Goal: Use online tool/utility: Utilize a website feature to perform a specific function

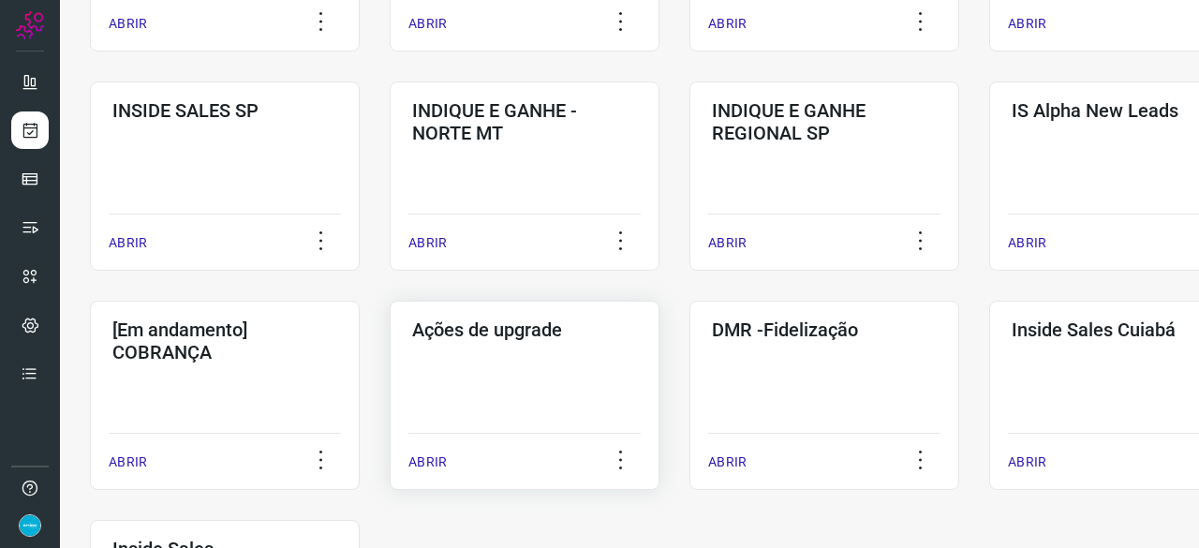
scroll to position [843, 0]
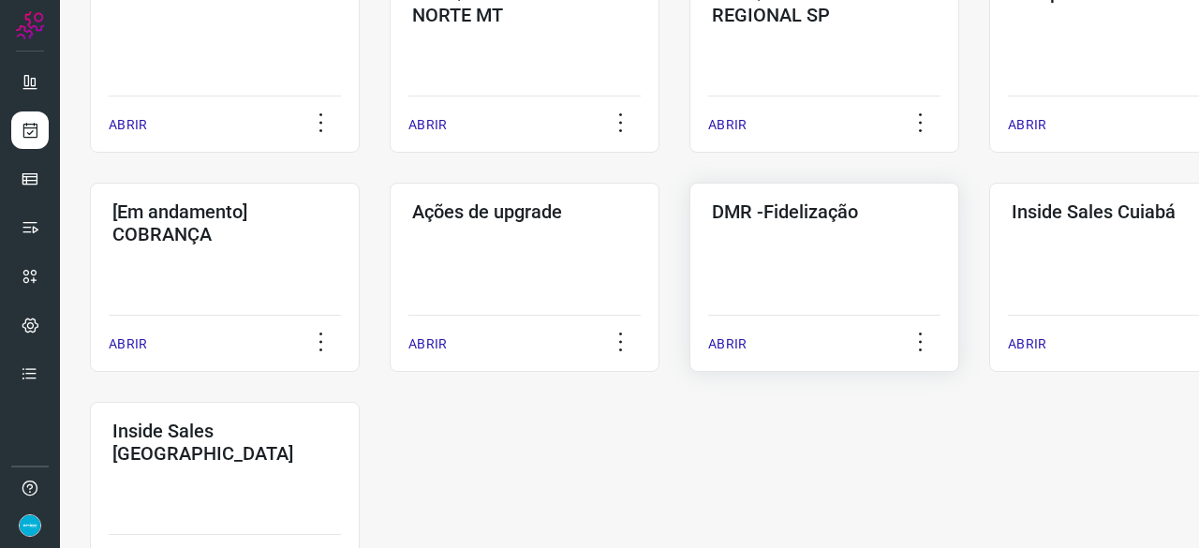
click at [725, 345] on p "ABRIR" at bounding box center [727, 345] width 38 height 20
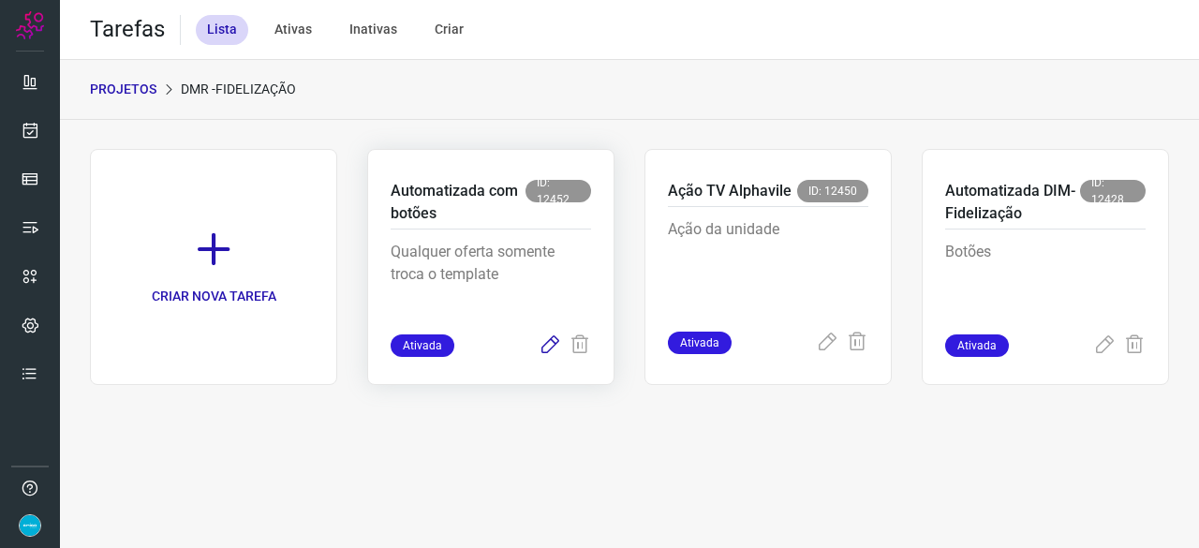
click at [549, 339] on icon at bounding box center [550, 346] width 22 height 22
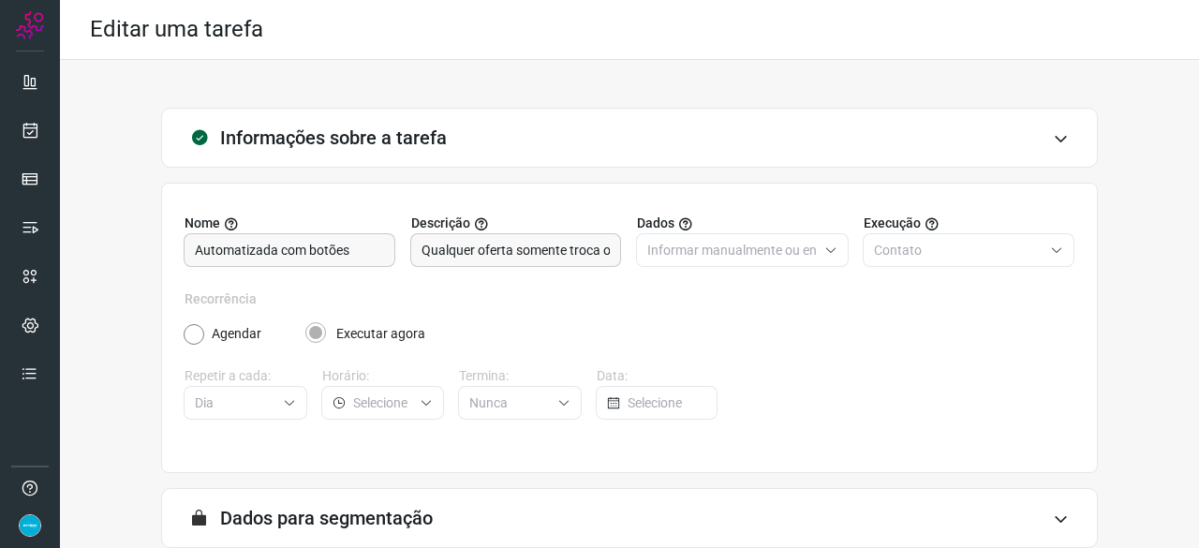
scroll to position [183, 0]
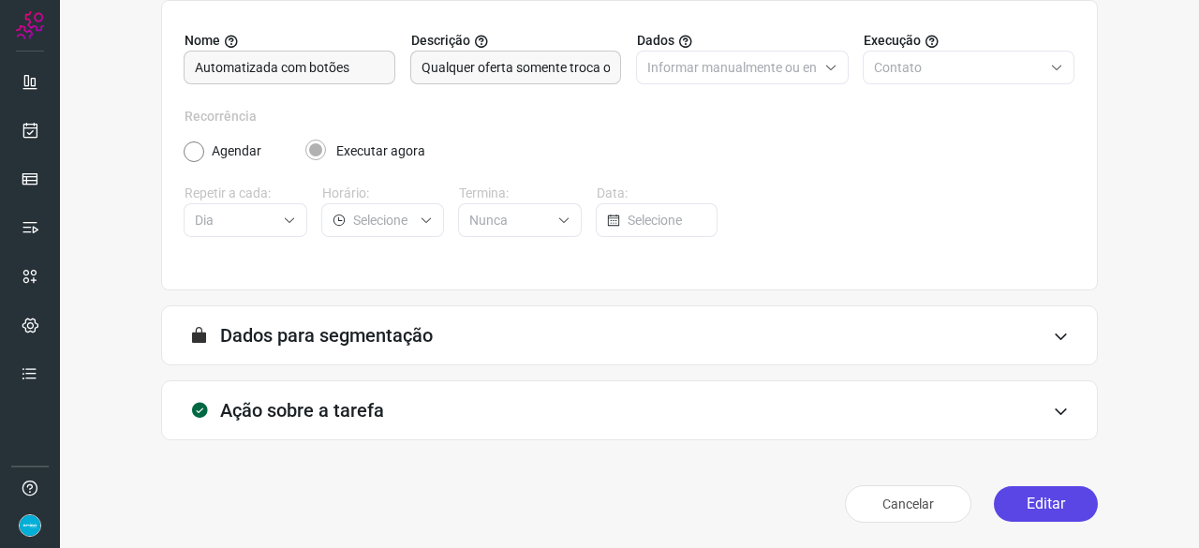
click at [1021, 497] on button "Editar" at bounding box center [1046, 504] width 104 height 36
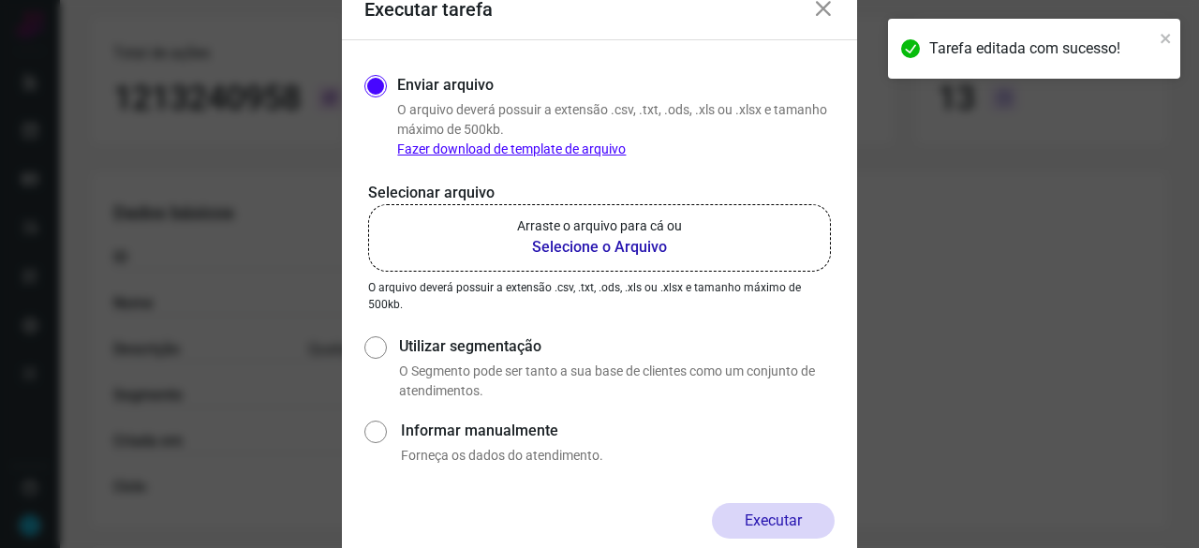
click at [576, 246] on b "Selecione o Arquivo" at bounding box center [599, 247] width 165 height 22
click at [0, 0] on input "Arraste o arquivo para cá ou Selecione o Arquivo" at bounding box center [0, 0] width 0 height 0
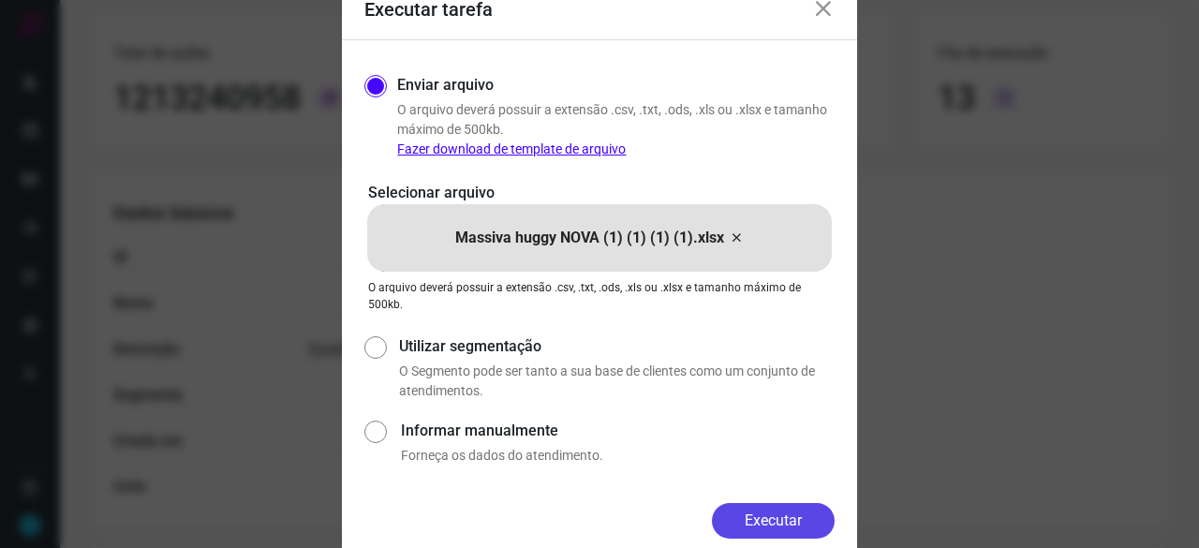
click at [787, 514] on button "Executar" at bounding box center [773, 521] width 123 height 36
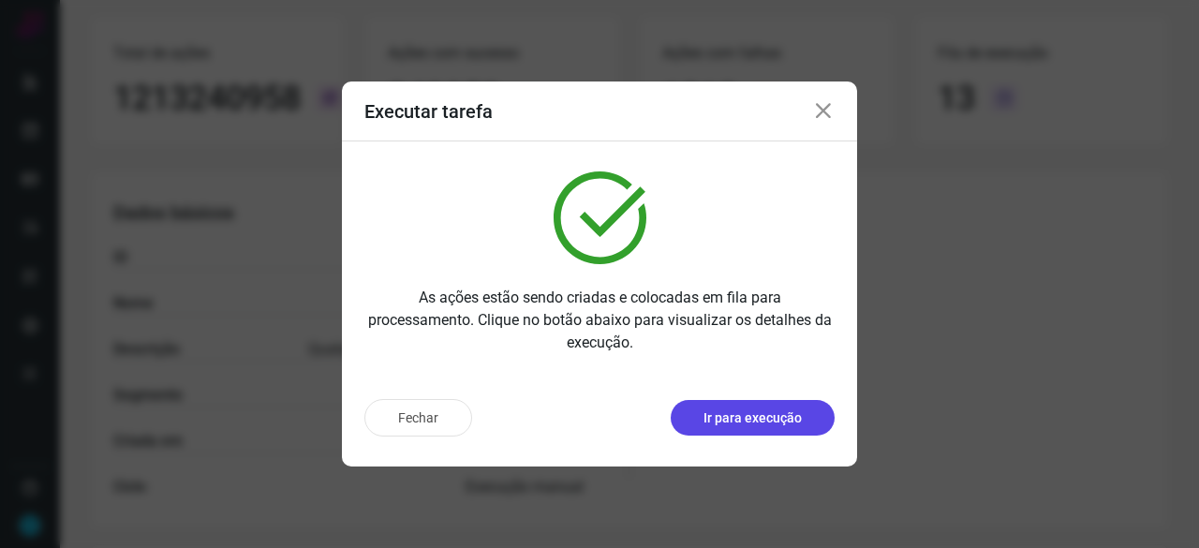
click at [772, 416] on p "Ir para execução" at bounding box center [753, 419] width 98 height 20
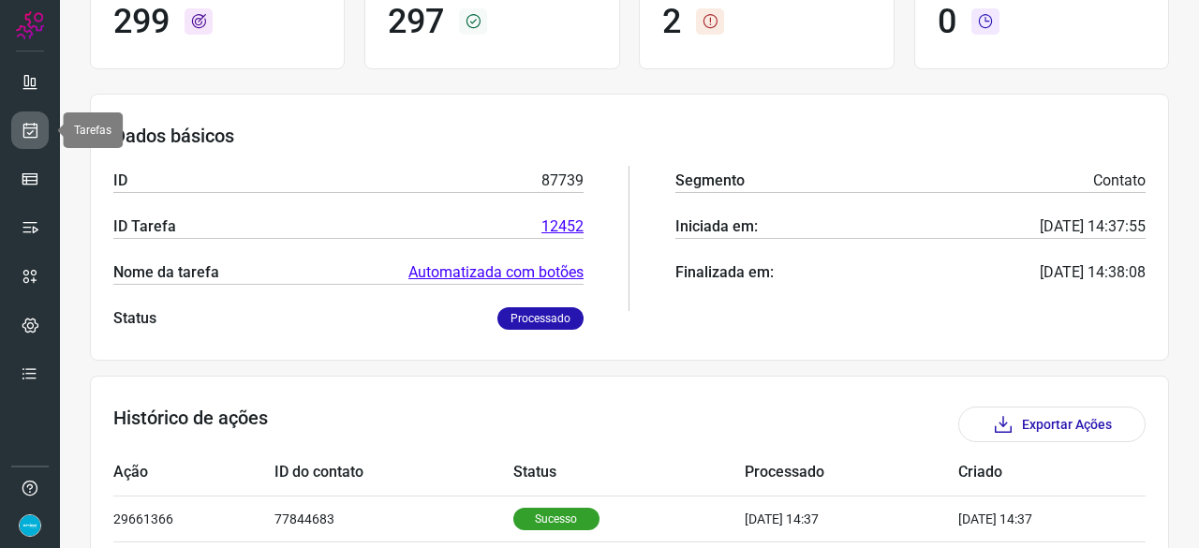
click at [39, 130] on link at bounding box center [29, 130] width 37 height 37
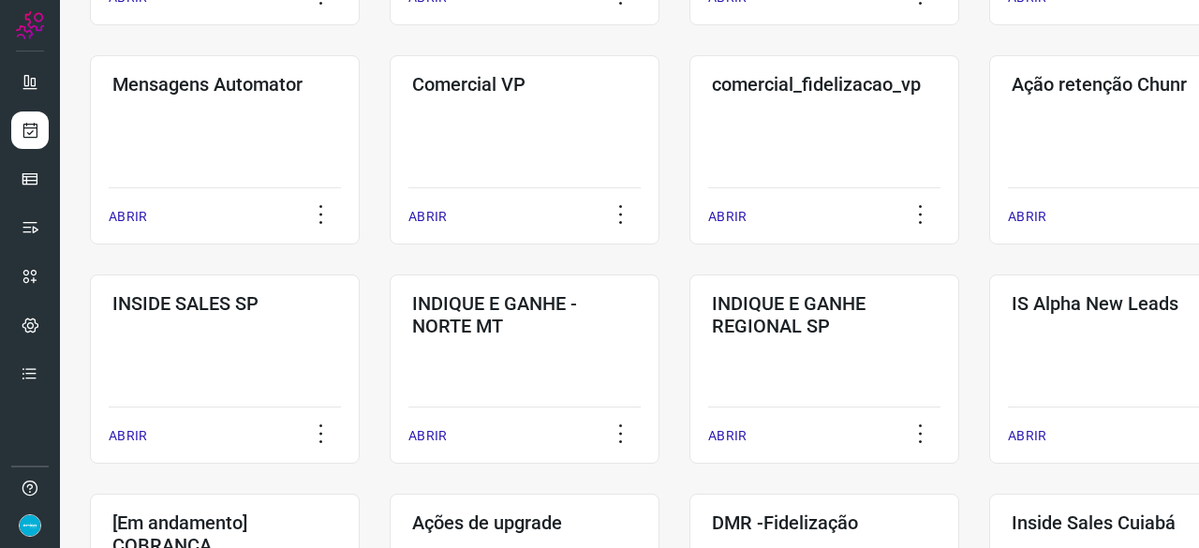
scroll to position [618, 0]
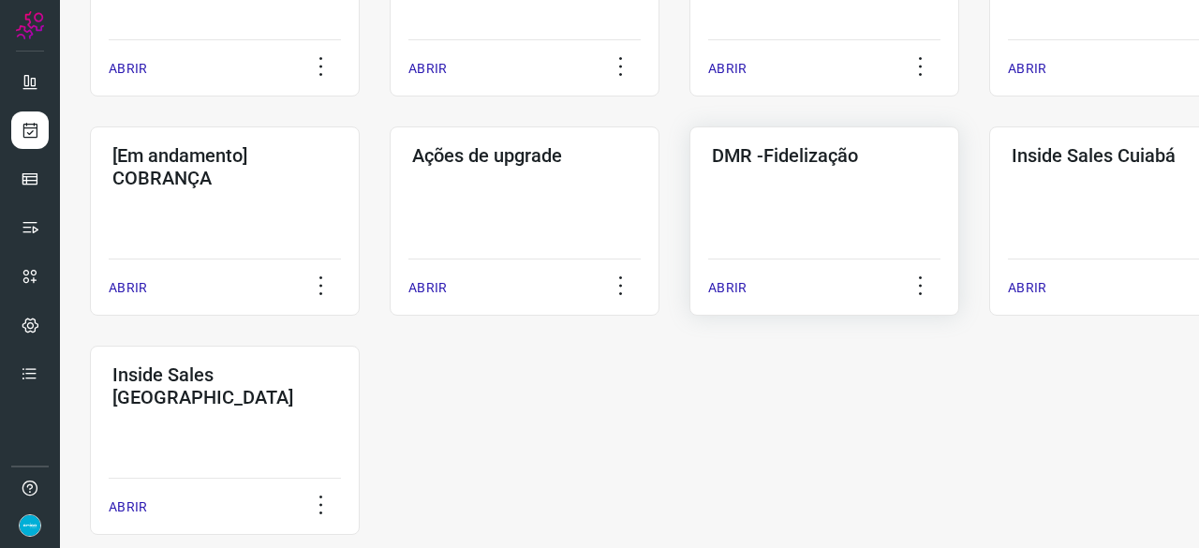
click at [723, 288] on p "ABRIR" at bounding box center [727, 288] width 38 height 20
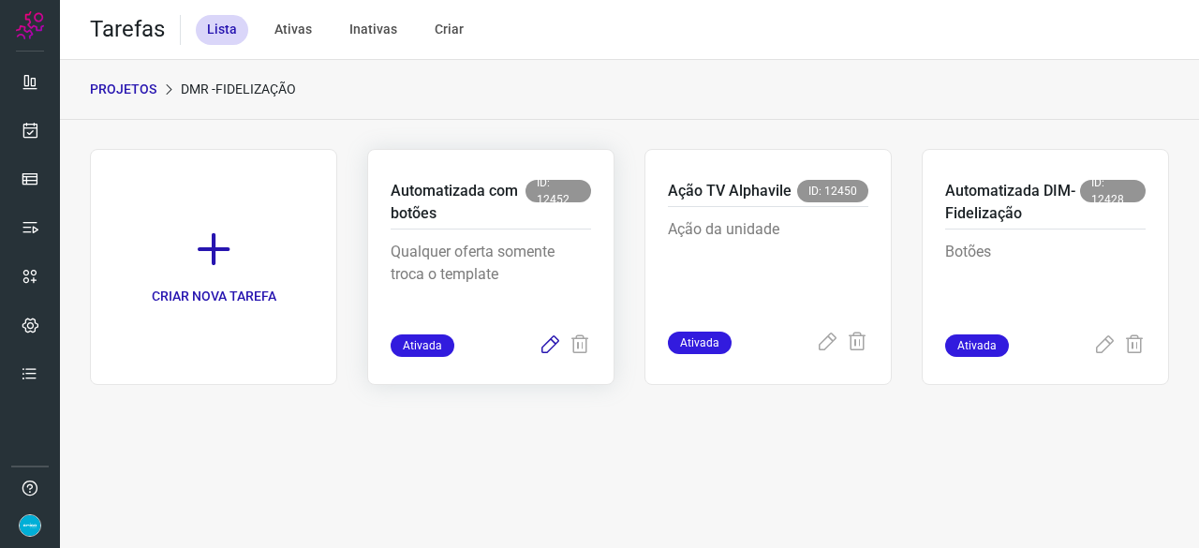
click at [549, 342] on icon at bounding box center [550, 346] width 22 height 22
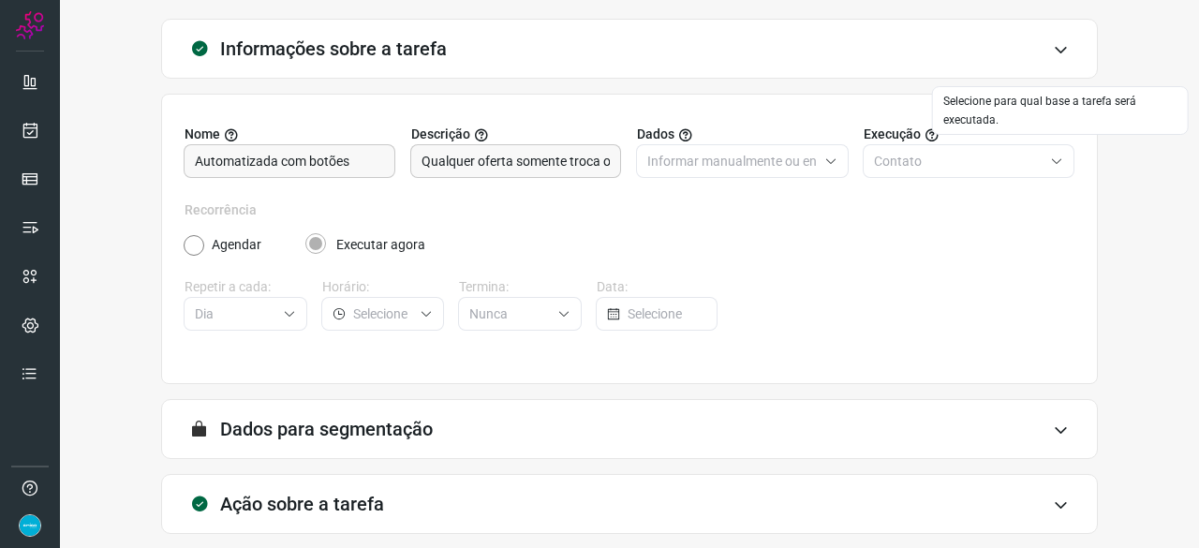
scroll to position [183, 0]
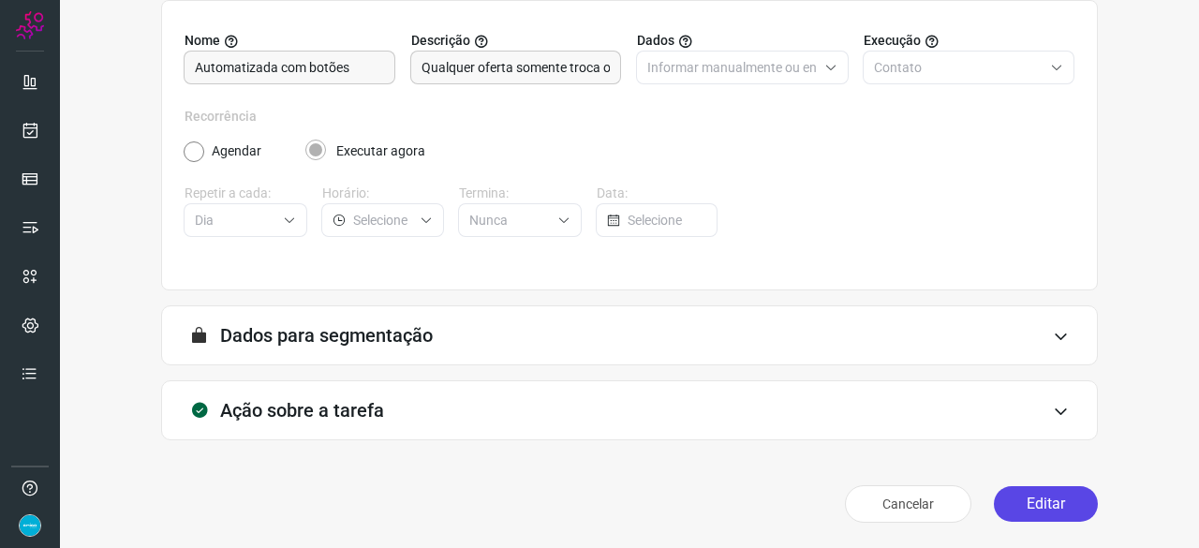
click at [1023, 503] on button "Editar" at bounding box center [1046, 504] width 104 height 36
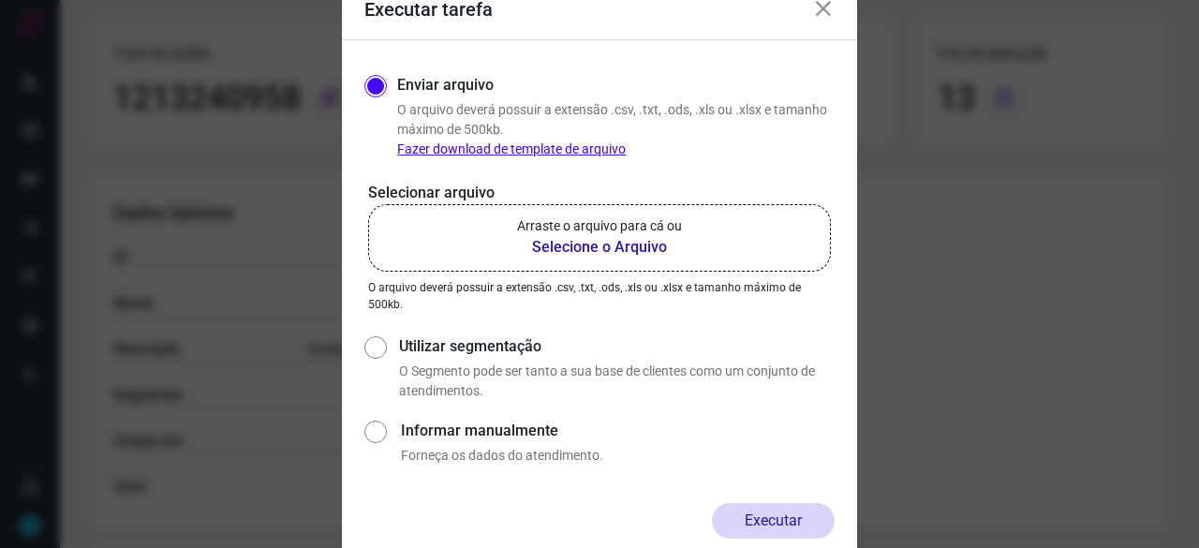
click at [615, 247] on b "Selecione o Arquivo" at bounding box center [599, 247] width 165 height 22
click at [0, 0] on input "Arraste o arquivo para cá ou Selecione o Arquivo" at bounding box center [0, 0] width 0 height 0
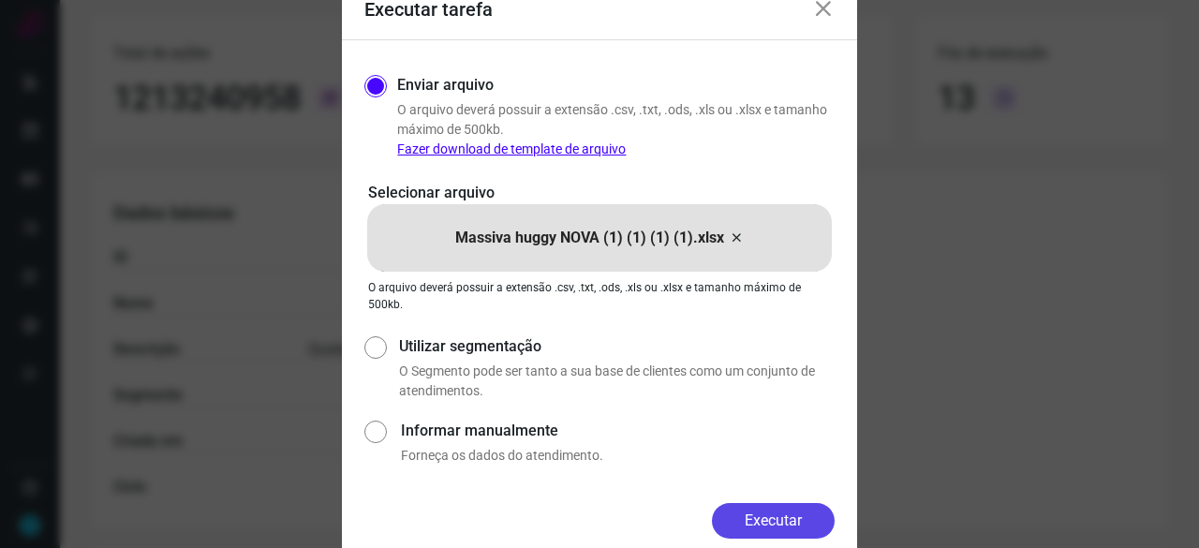
click at [799, 522] on button "Executar" at bounding box center [773, 521] width 123 height 36
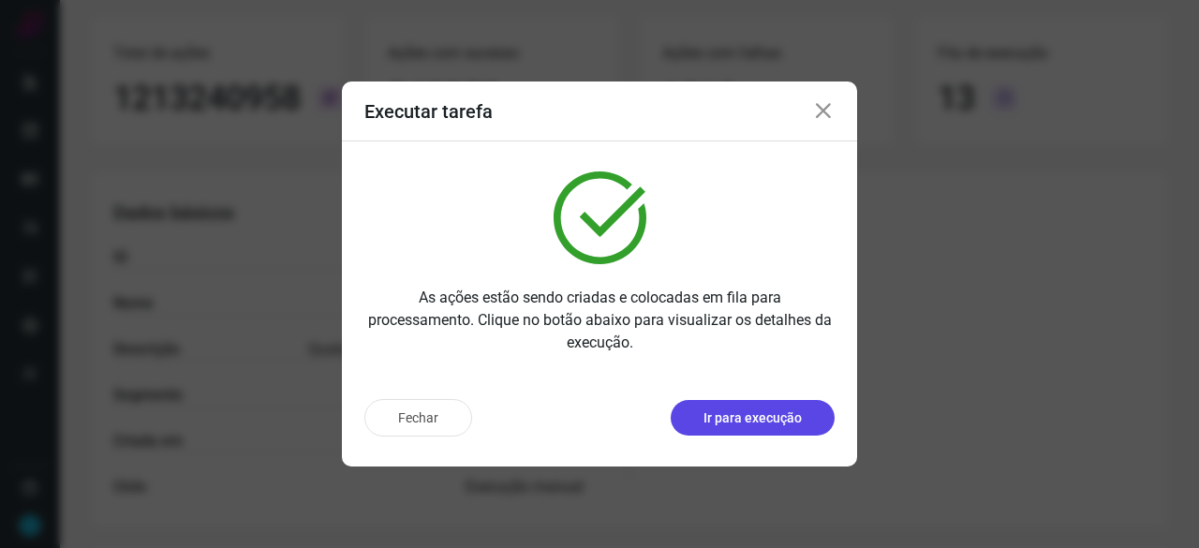
click at [757, 416] on p "Ir para execução" at bounding box center [753, 419] width 98 height 20
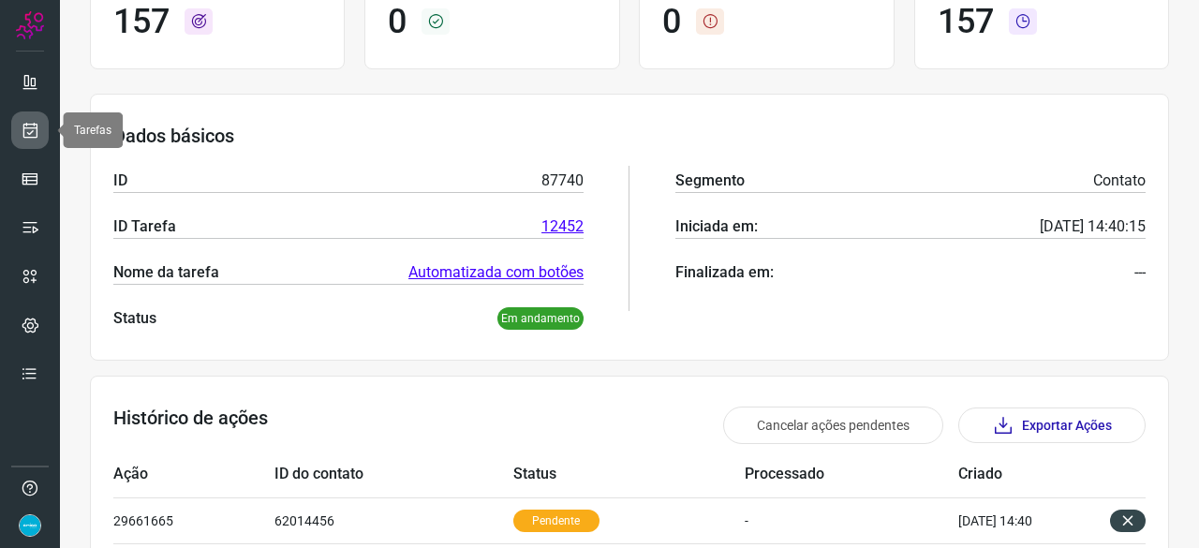
click at [29, 134] on icon at bounding box center [31, 130] width 20 height 19
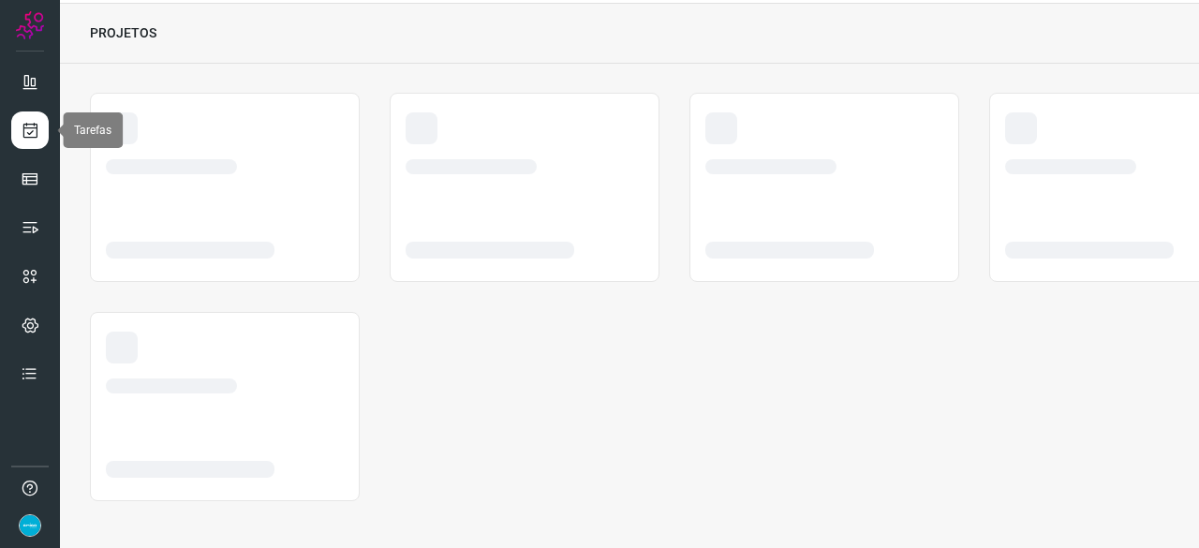
scroll to position [56, 0]
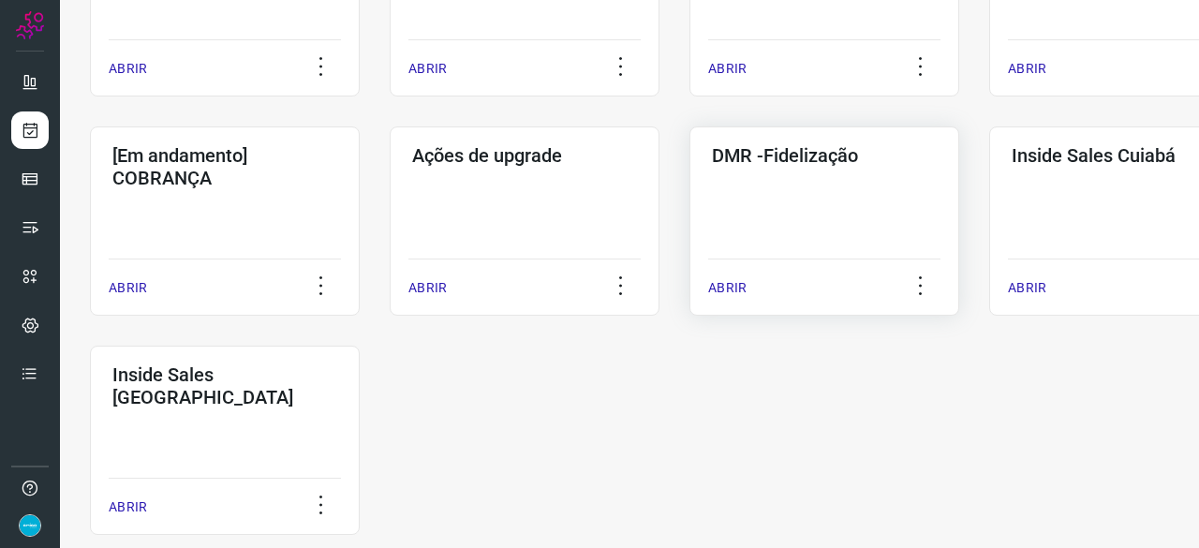
click at [736, 290] on p "ABRIR" at bounding box center [727, 288] width 38 height 20
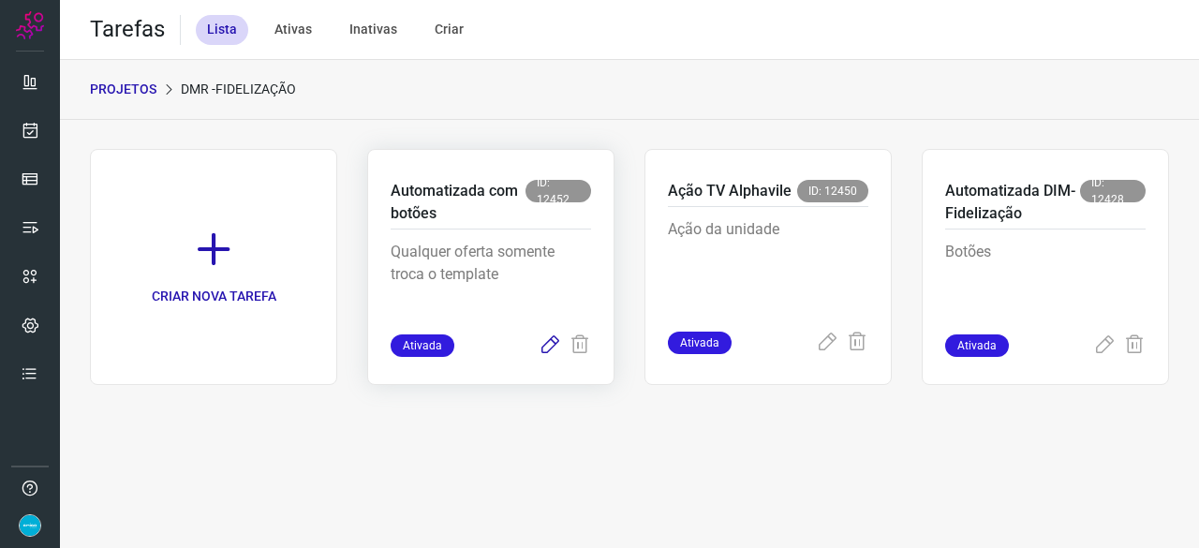
click at [547, 351] on icon at bounding box center [550, 346] width 22 height 22
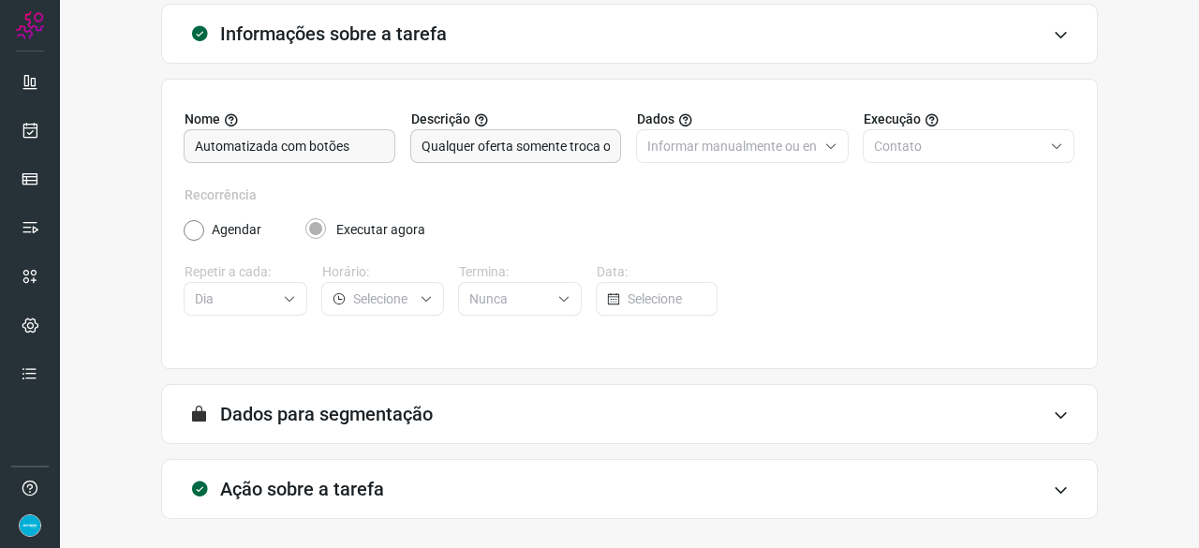
scroll to position [183, 0]
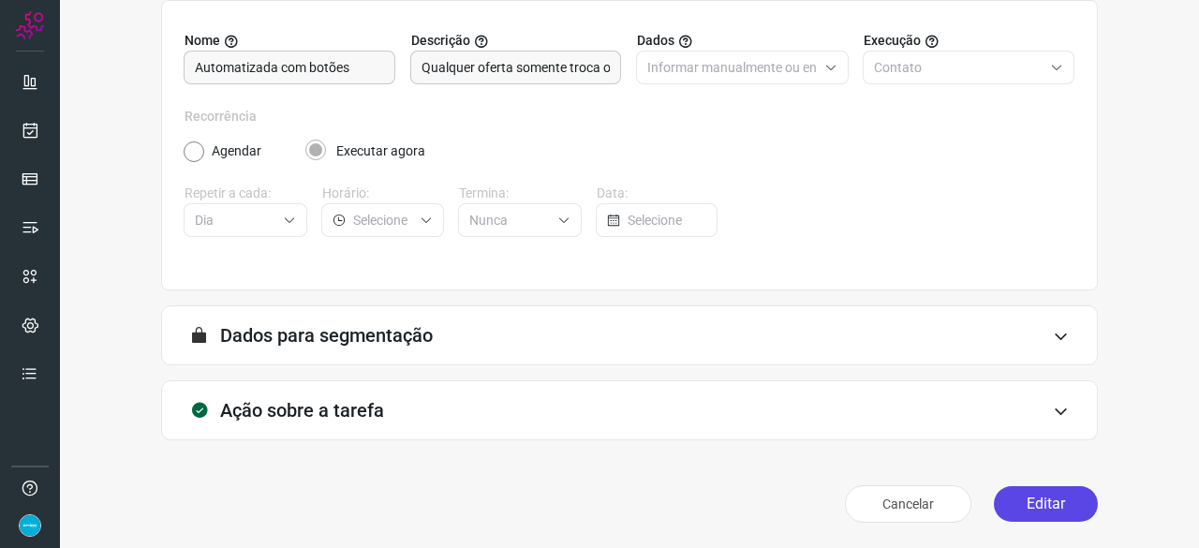
click at [1020, 499] on button "Editar" at bounding box center [1046, 504] width 104 height 36
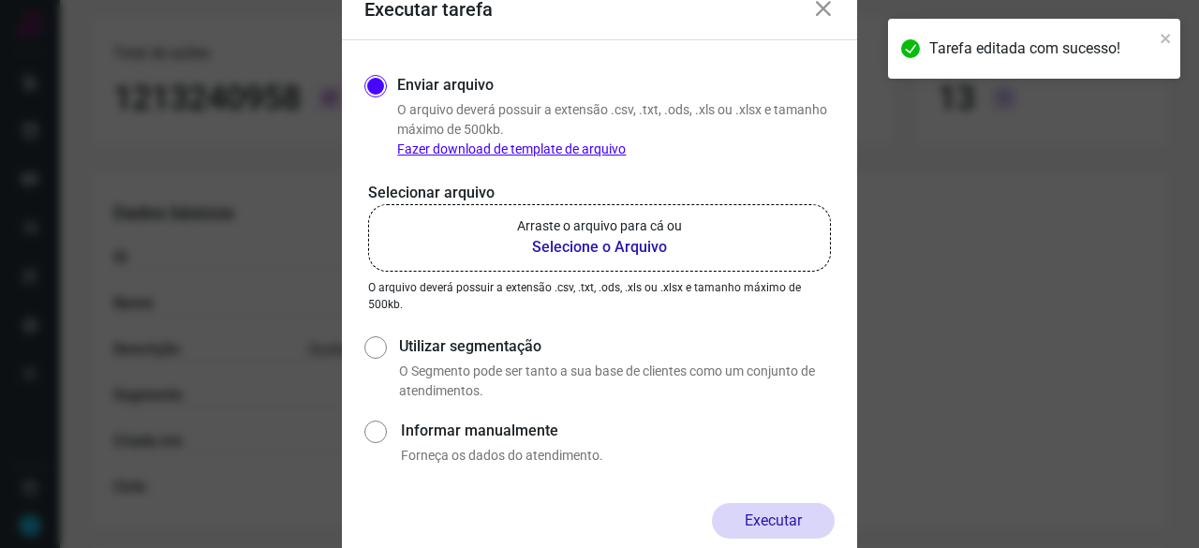
click at [551, 242] on b "Selecione o Arquivo" at bounding box center [599, 247] width 165 height 22
click at [0, 0] on input "Arraste o arquivo para cá ou Selecione o Arquivo" at bounding box center [0, 0] width 0 height 0
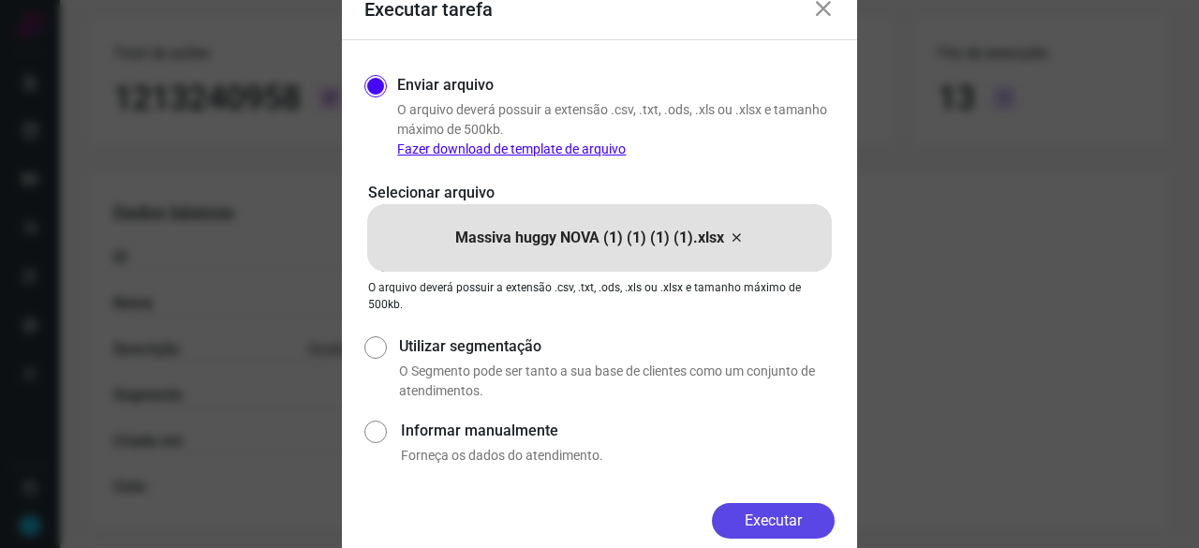
click at [781, 519] on button "Executar" at bounding box center [773, 521] width 123 height 36
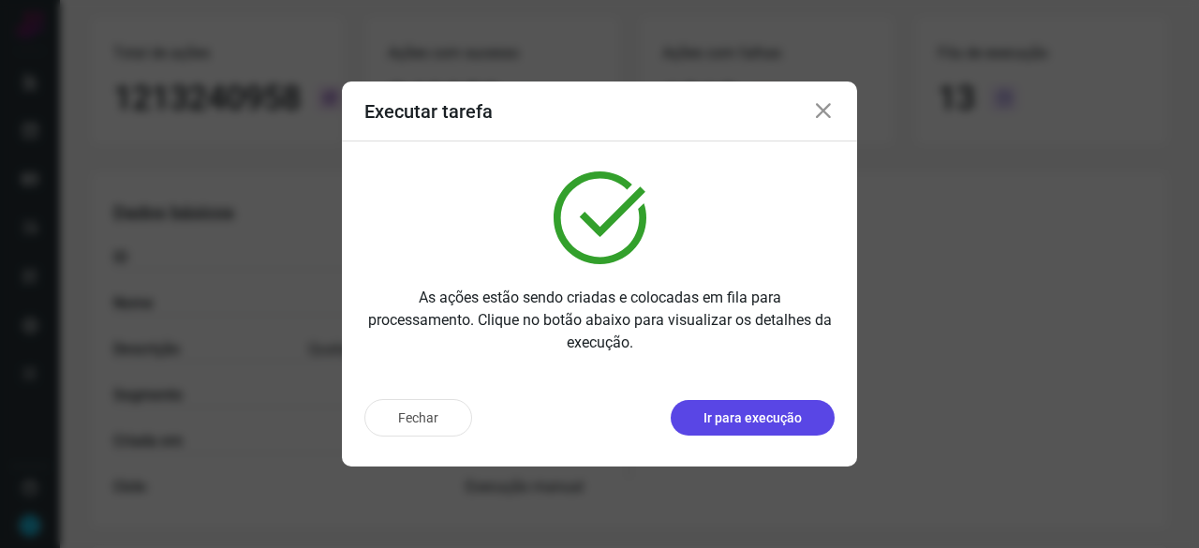
click at [718, 417] on p "Ir para execução" at bounding box center [753, 419] width 98 height 20
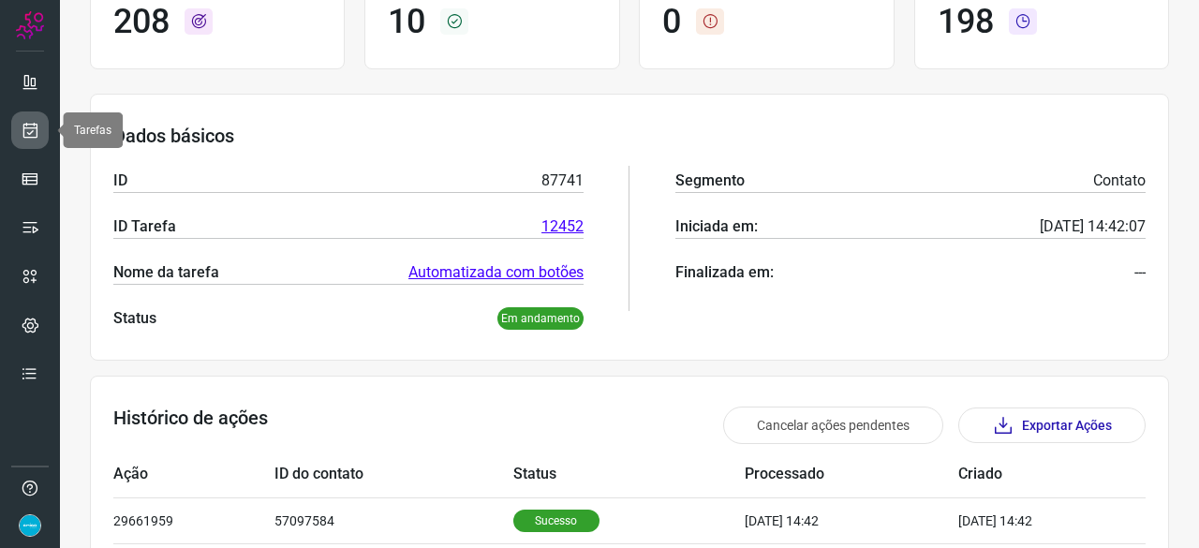
click at [24, 129] on icon at bounding box center [31, 130] width 20 height 19
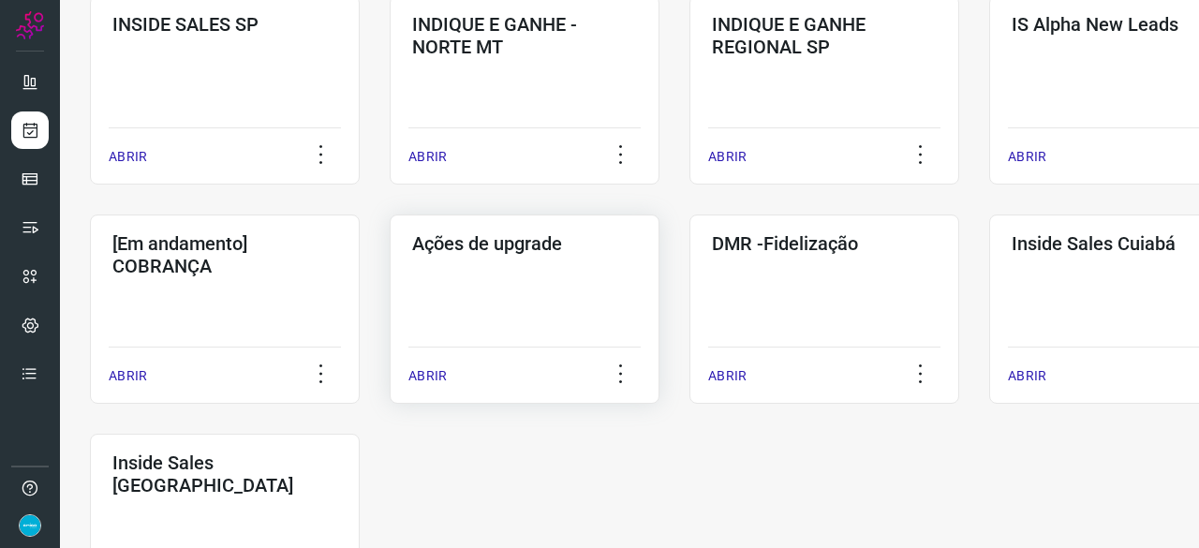
scroll to position [900, 0]
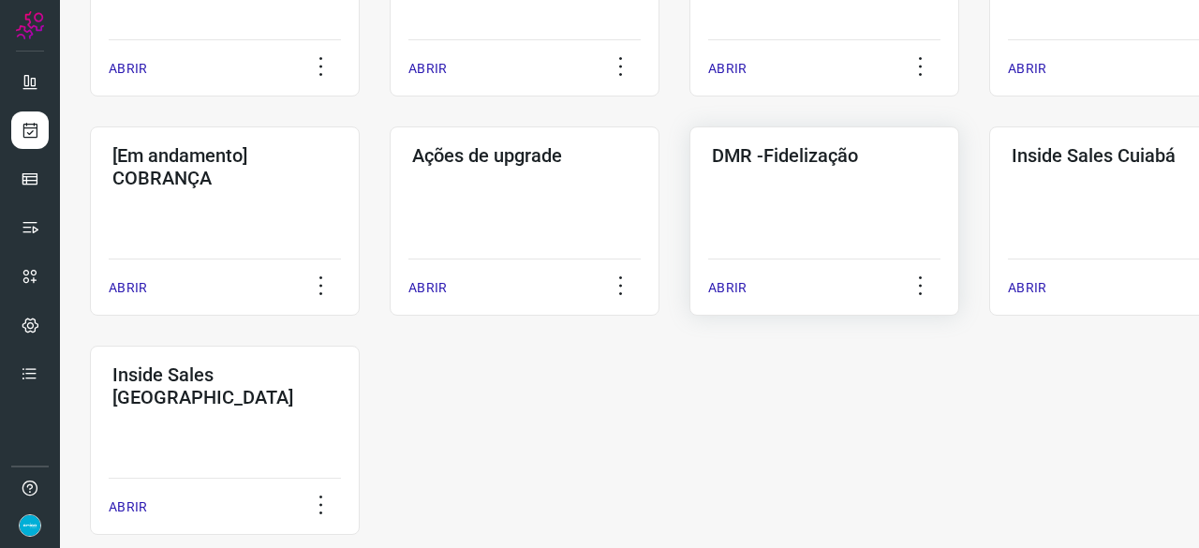
click at [738, 283] on p "ABRIR" at bounding box center [727, 288] width 38 height 20
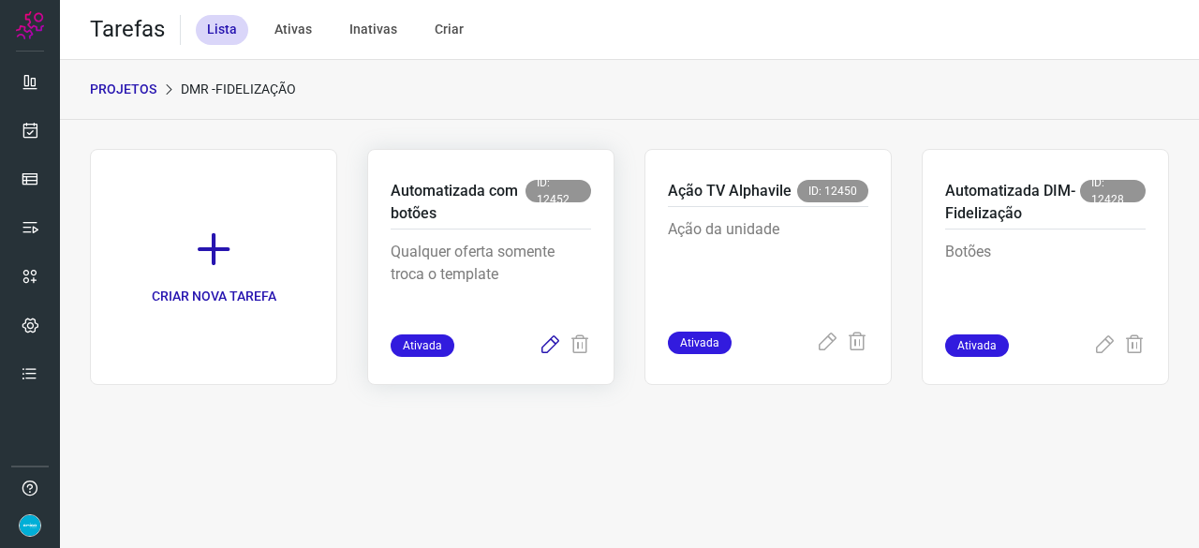
click at [553, 344] on icon at bounding box center [550, 346] width 22 height 22
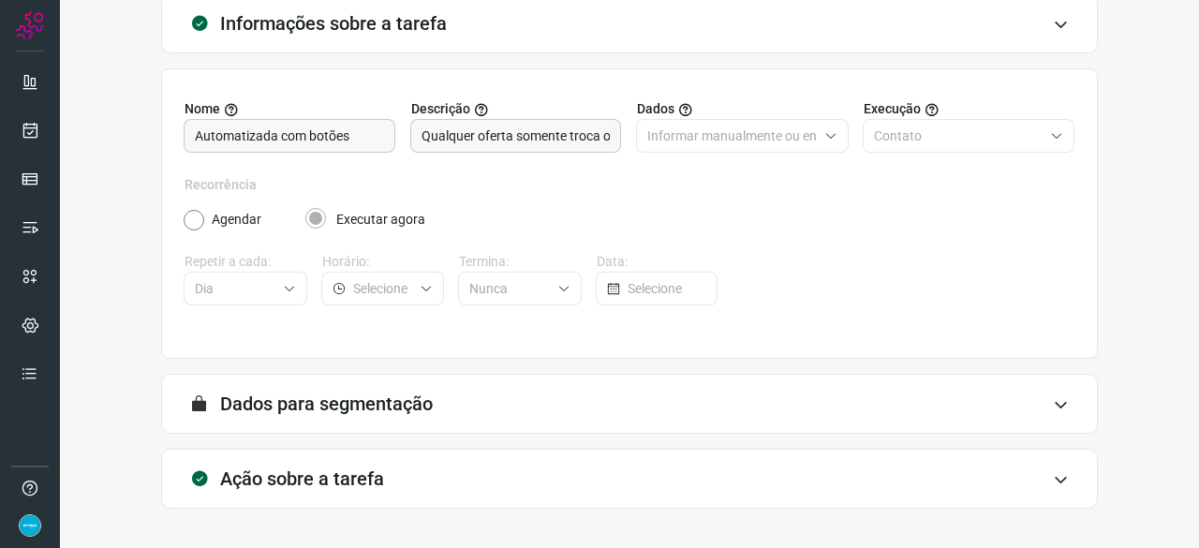
scroll to position [183, 0]
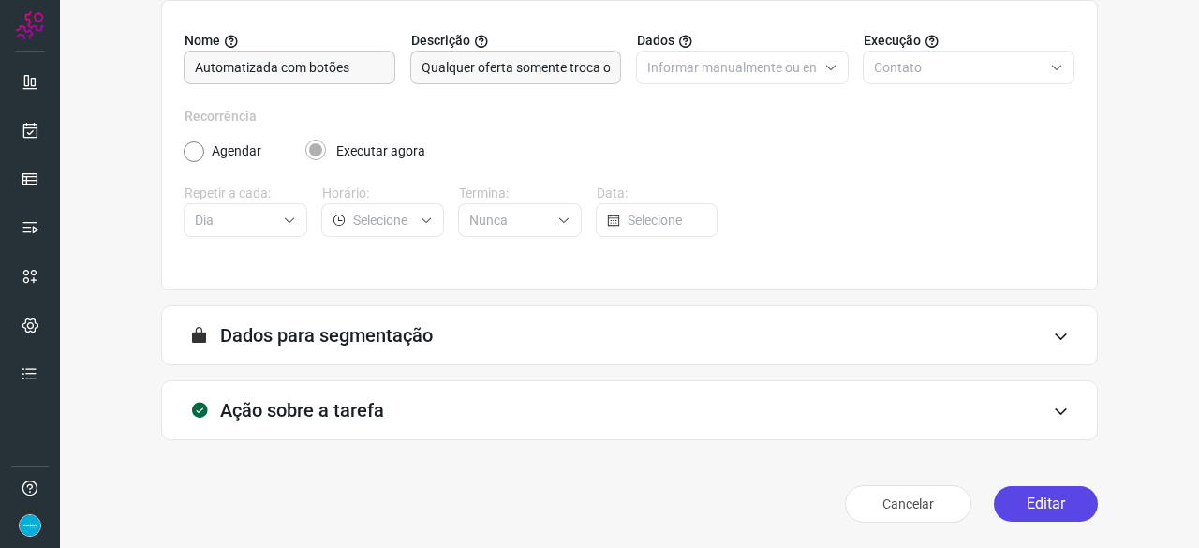
click at [1015, 498] on button "Editar" at bounding box center [1046, 504] width 104 height 36
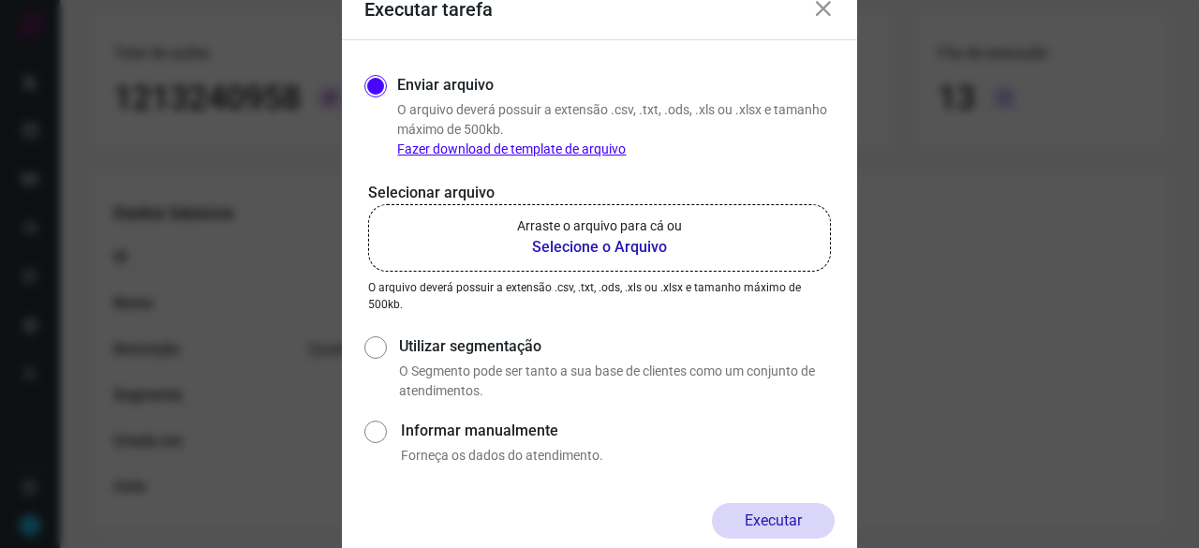
click at [608, 250] on b "Selecione o Arquivo" at bounding box center [599, 247] width 165 height 22
click at [0, 0] on input "Arraste o arquivo para cá ou Selecione o Arquivo" at bounding box center [0, 0] width 0 height 0
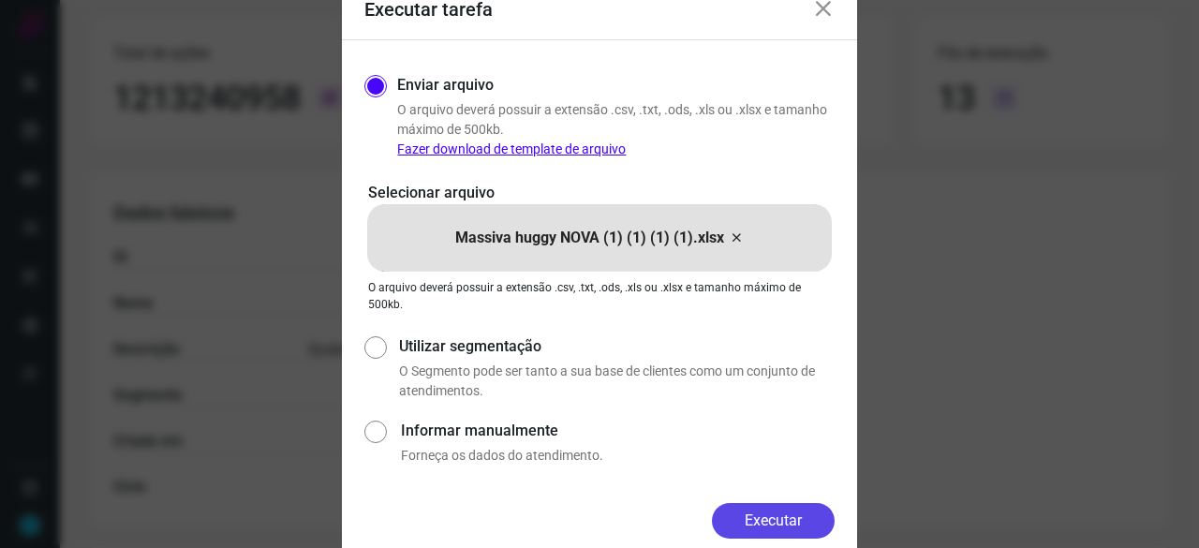
click at [785, 522] on button "Executar" at bounding box center [773, 521] width 123 height 36
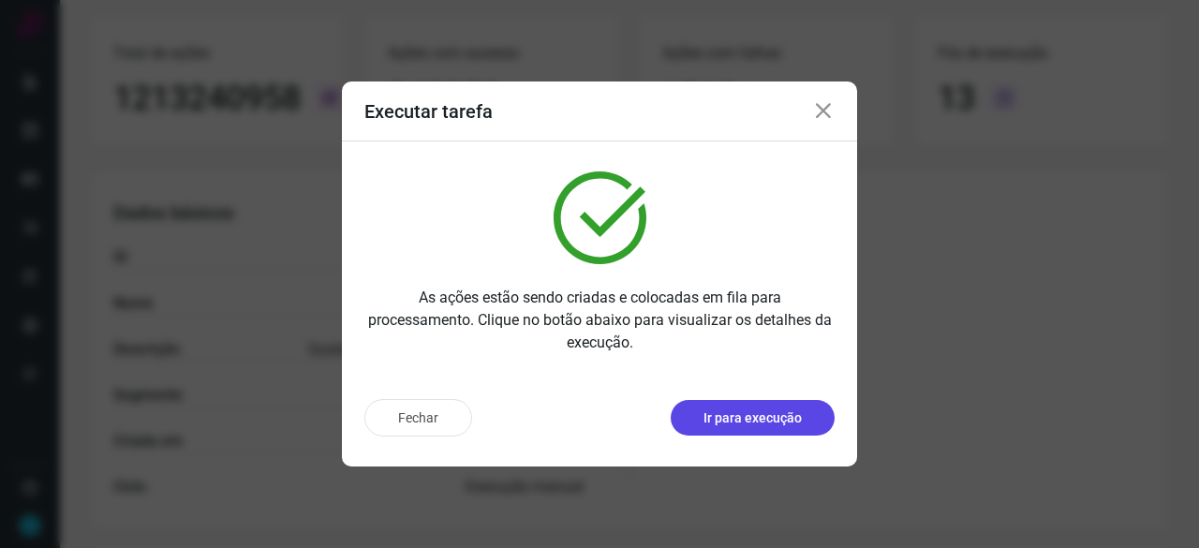
click at [721, 420] on p "Ir para execução" at bounding box center [753, 419] width 98 height 20
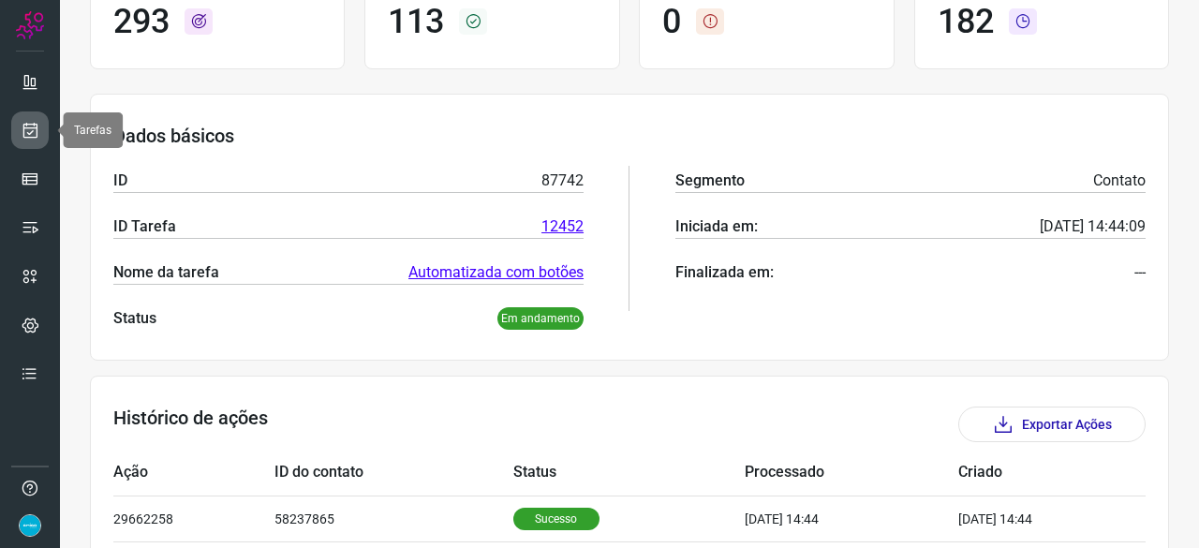
click at [37, 125] on icon at bounding box center [31, 130] width 20 height 19
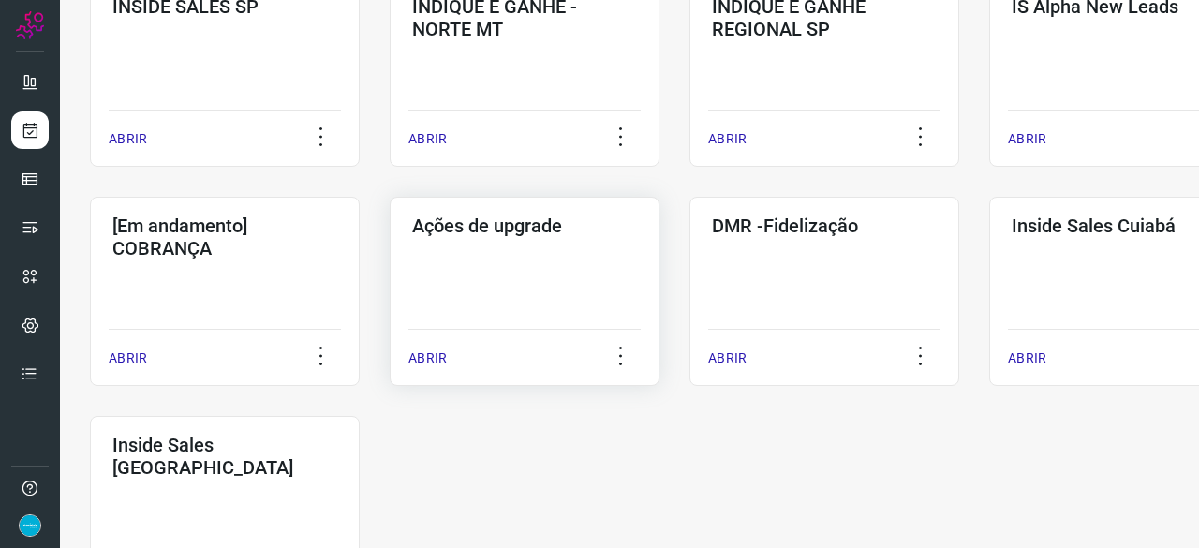
scroll to position [900, 0]
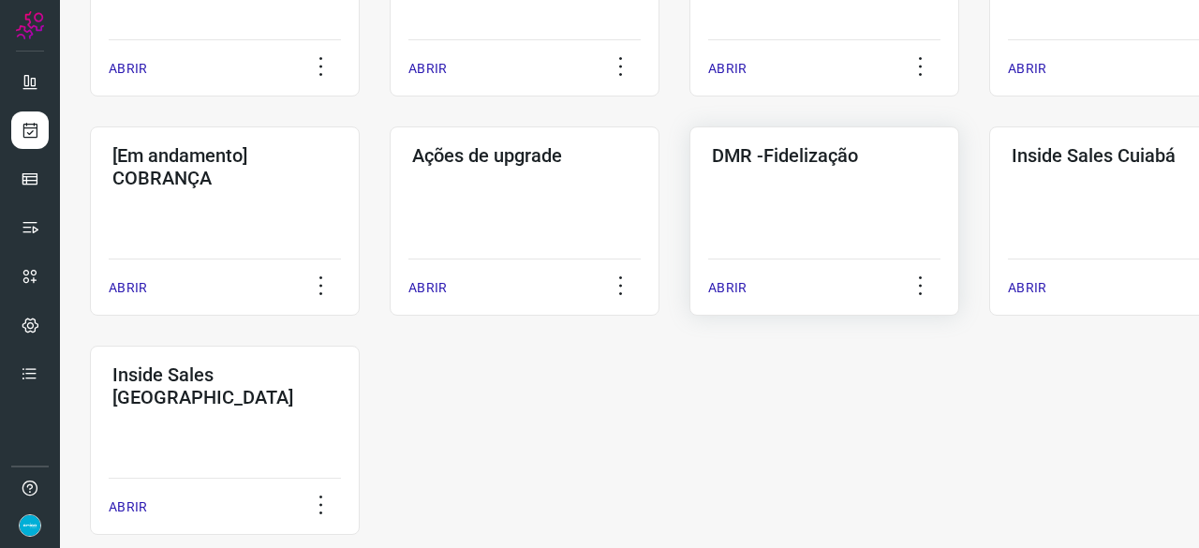
click at [726, 286] on p "ABRIR" at bounding box center [727, 288] width 38 height 20
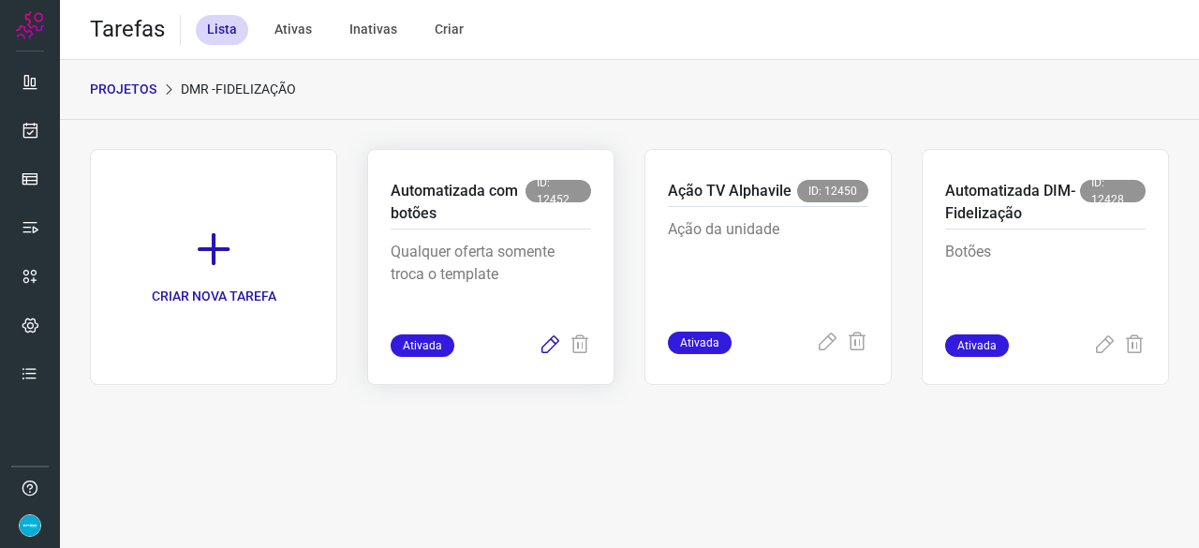
click at [547, 348] on icon at bounding box center [550, 346] width 22 height 22
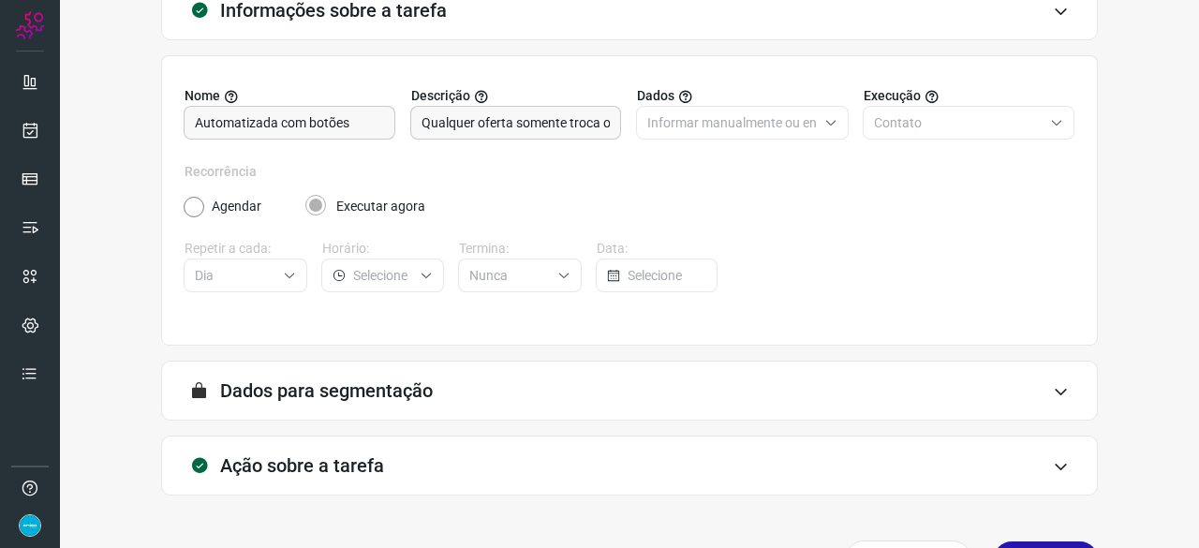
scroll to position [183, 0]
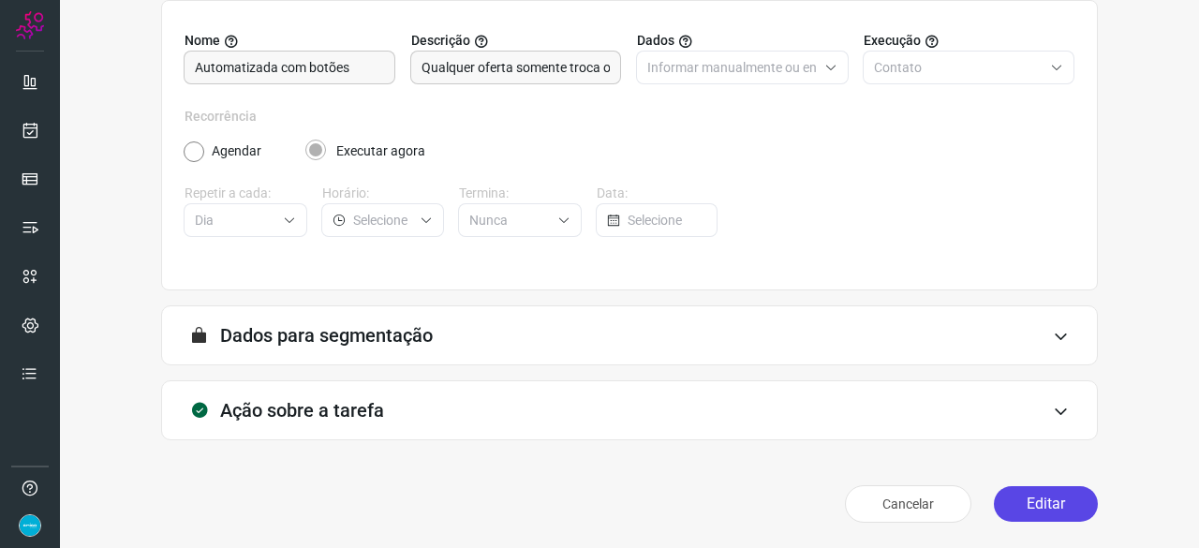
click at [1040, 508] on button "Editar" at bounding box center [1046, 504] width 104 height 36
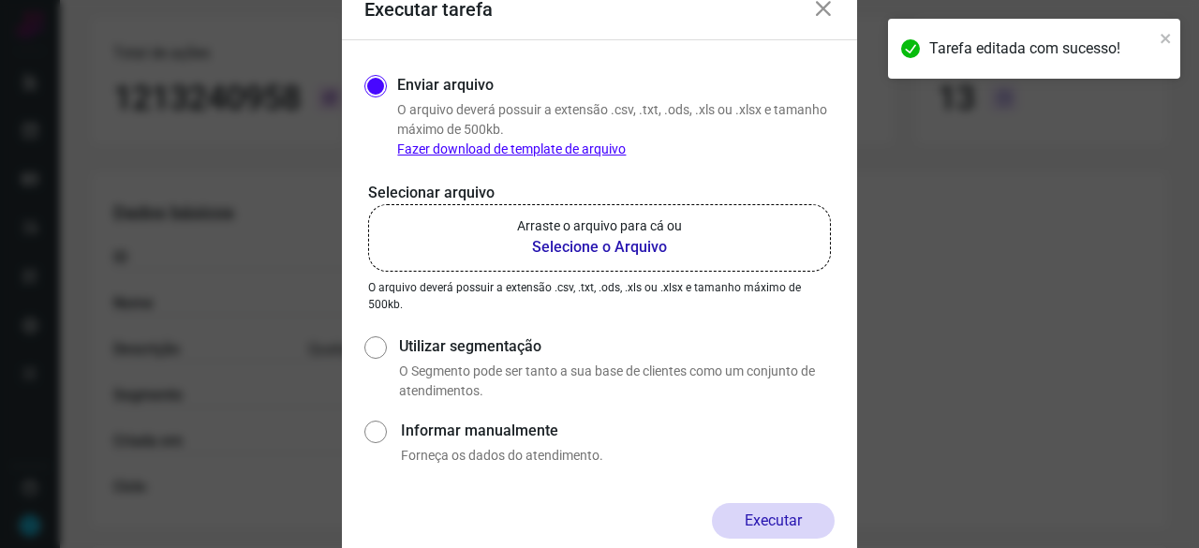
click at [583, 245] on b "Selecione o Arquivo" at bounding box center [599, 247] width 165 height 22
click at [0, 0] on input "Arraste o arquivo para cá ou Selecione o Arquivo" at bounding box center [0, 0] width 0 height 0
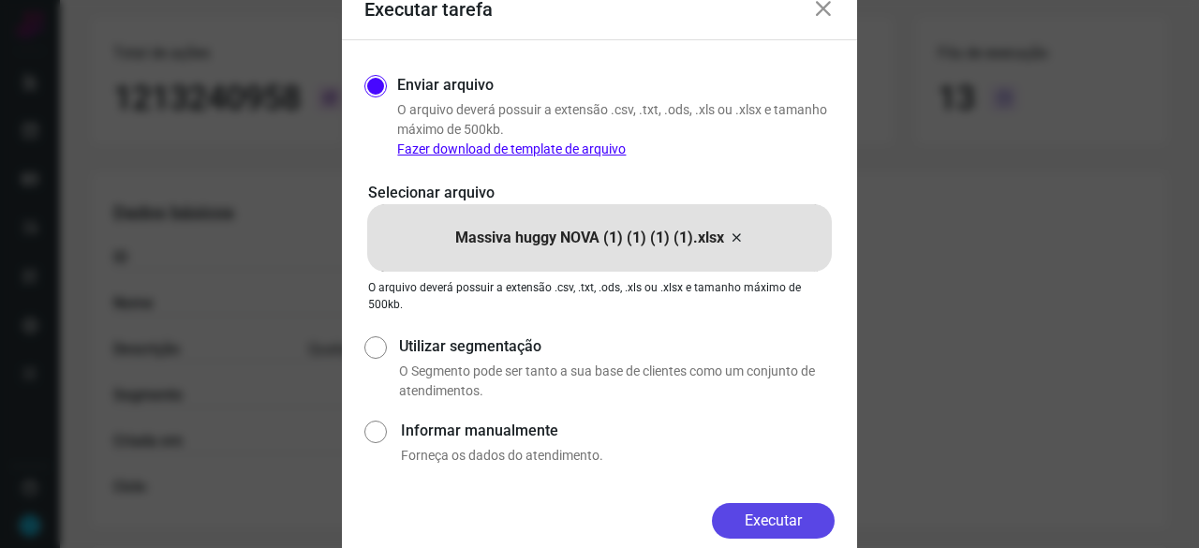
click at [773, 514] on button "Executar" at bounding box center [773, 521] width 123 height 36
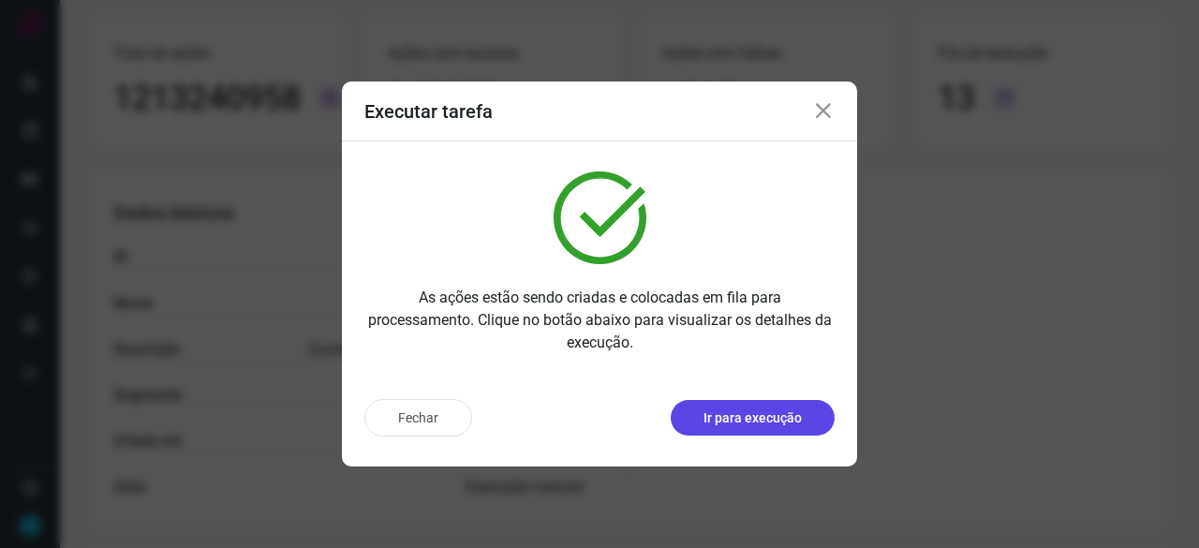
click at [754, 427] on p "Ir para execução" at bounding box center [753, 419] width 98 height 20
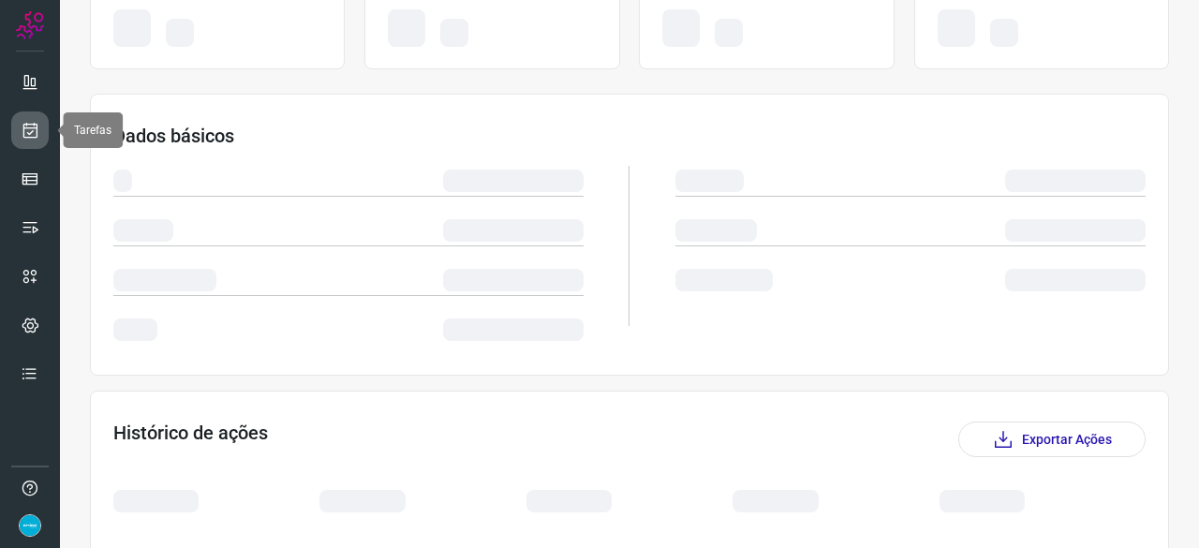
click at [34, 128] on icon at bounding box center [31, 130] width 20 height 19
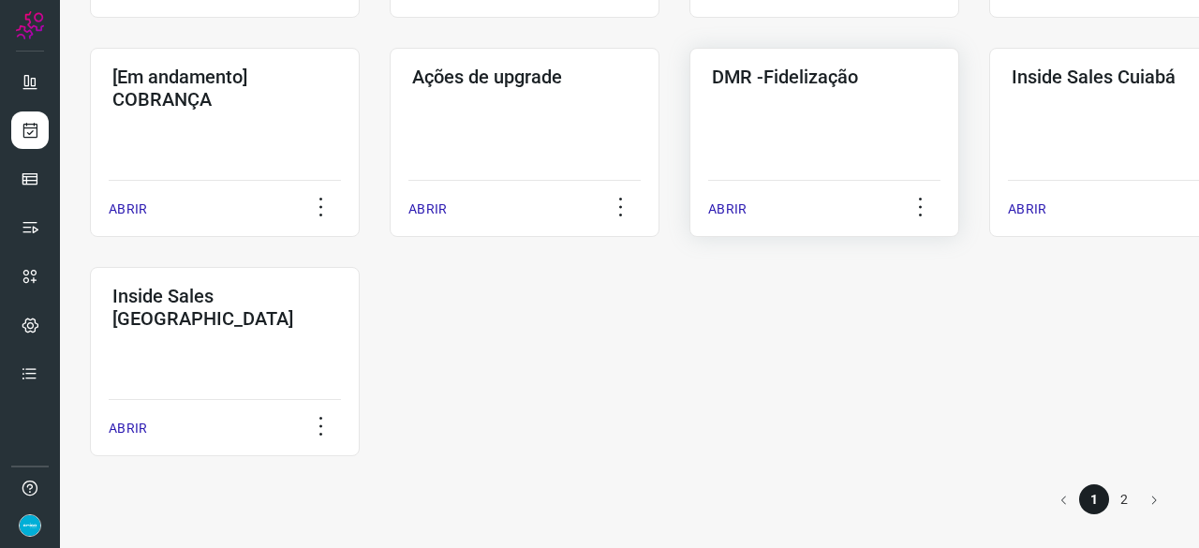
click at [729, 200] on p "ABRIR" at bounding box center [727, 210] width 38 height 20
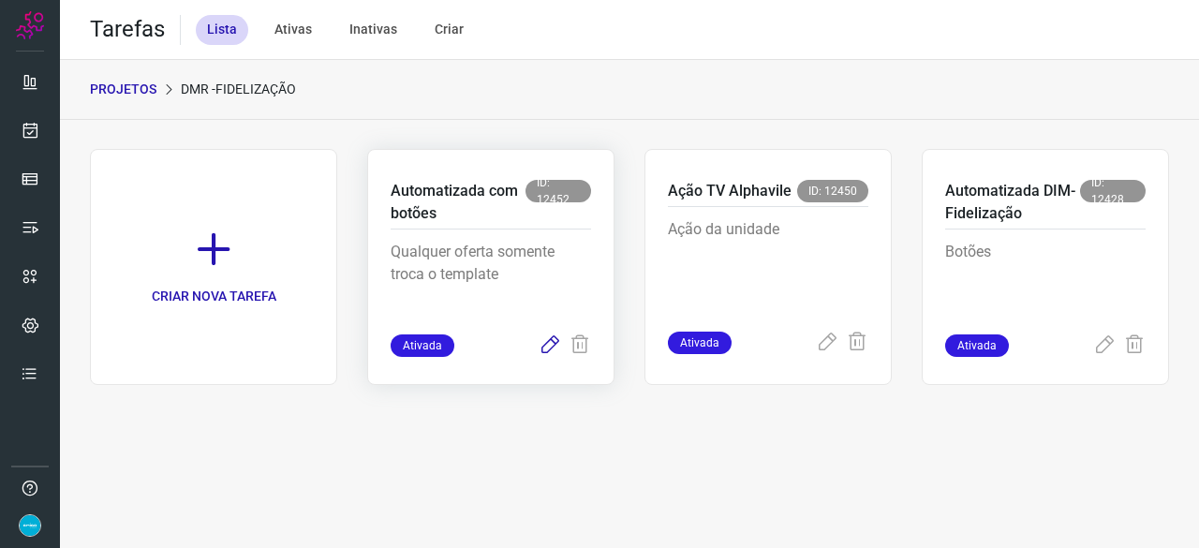
click at [547, 348] on icon at bounding box center [550, 346] width 22 height 22
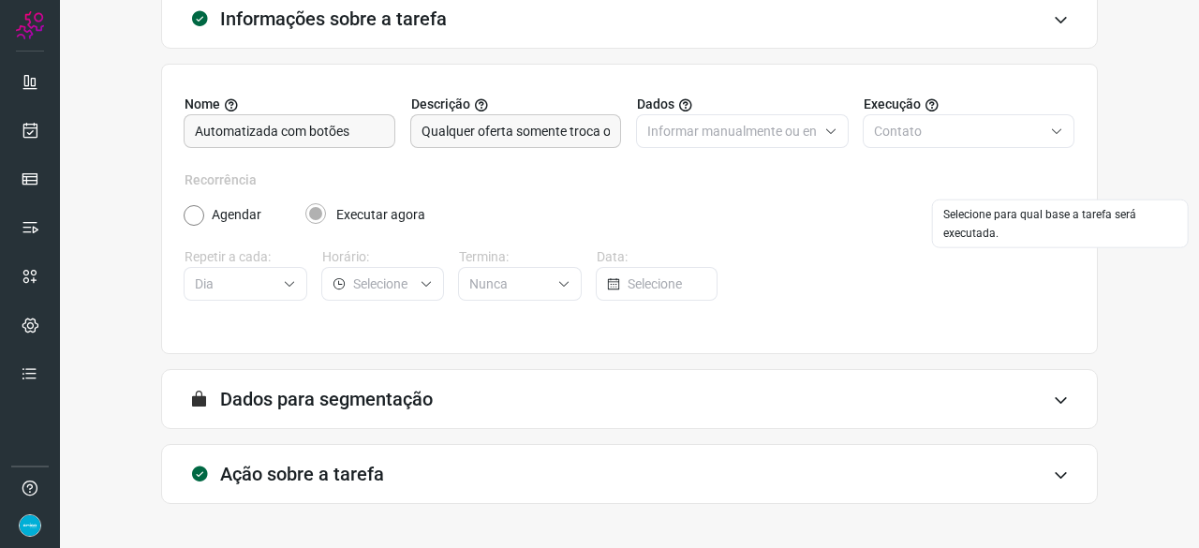
scroll to position [183, 0]
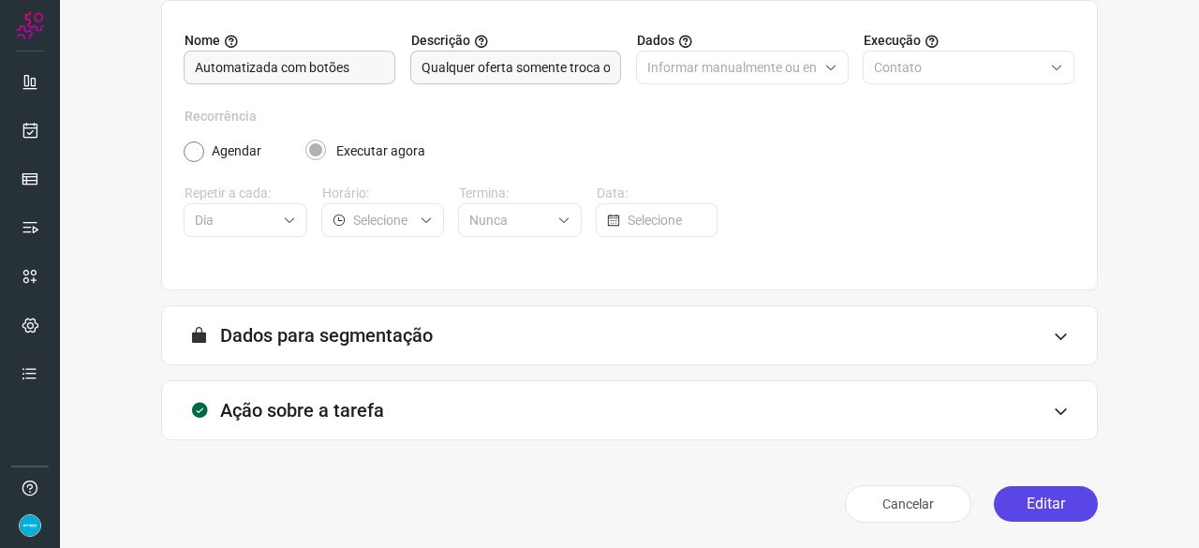
click at [1025, 500] on button "Editar" at bounding box center [1046, 504] width 104 height 36
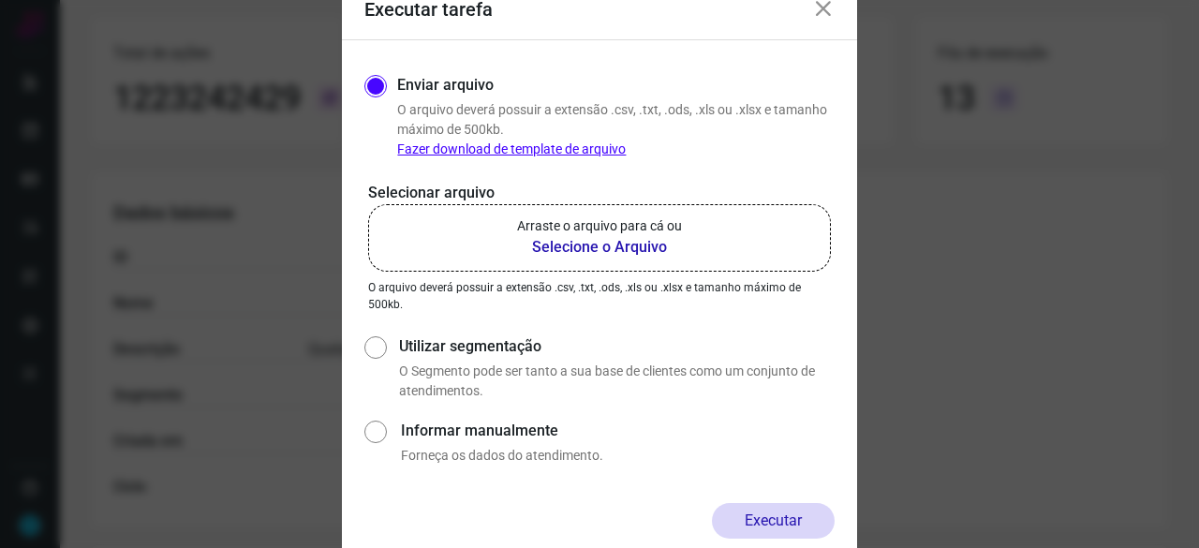
click at [620, 250] on b "Selecione o Arquivo" at bounding box center [599, 247] width 165 height 22
click at [0, 0] on input "Arraste o arquivo para cá ou Selecione o Arquivo" at bounding box center [0, 0] width 0 height 0
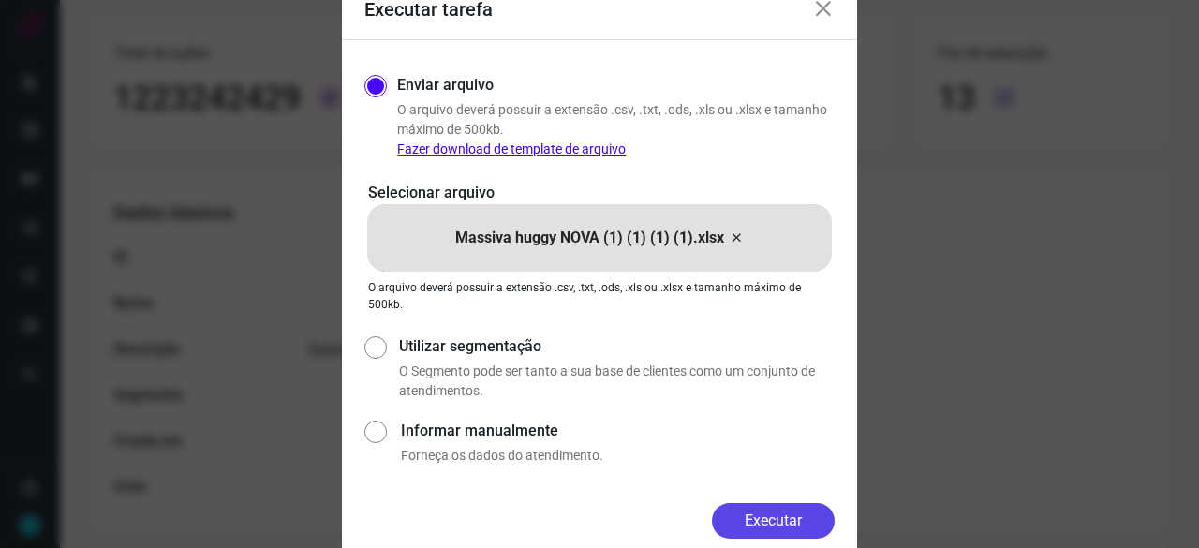
click at [781, 519] on button "Executar" at bounding box center [773, 521] width 123 height 36
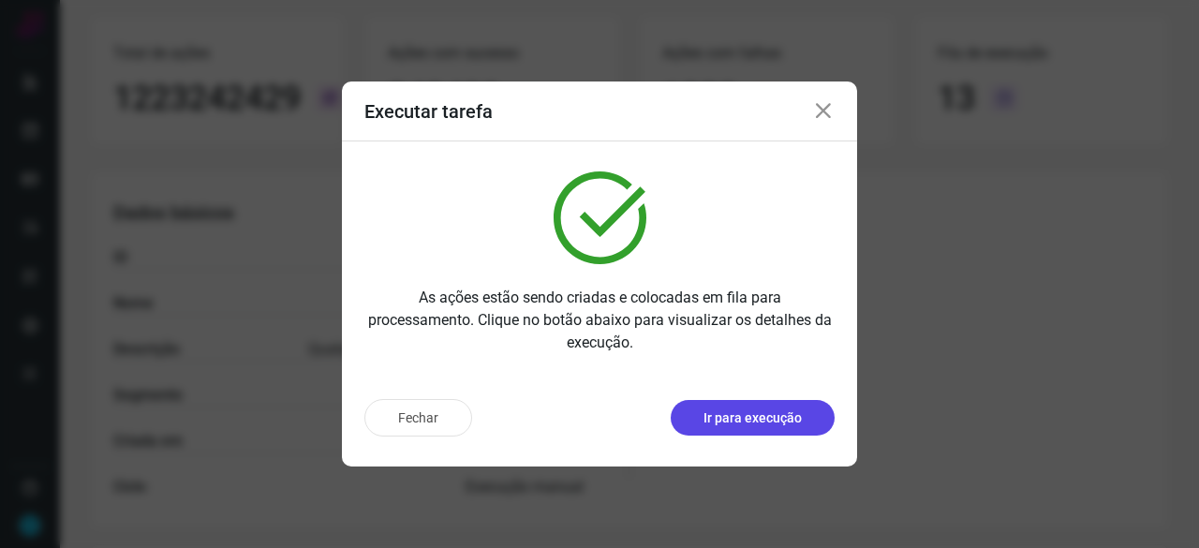
click at [766, 421] on p "Ir para execução" at bounding box center [753, 419] width 98 height 20
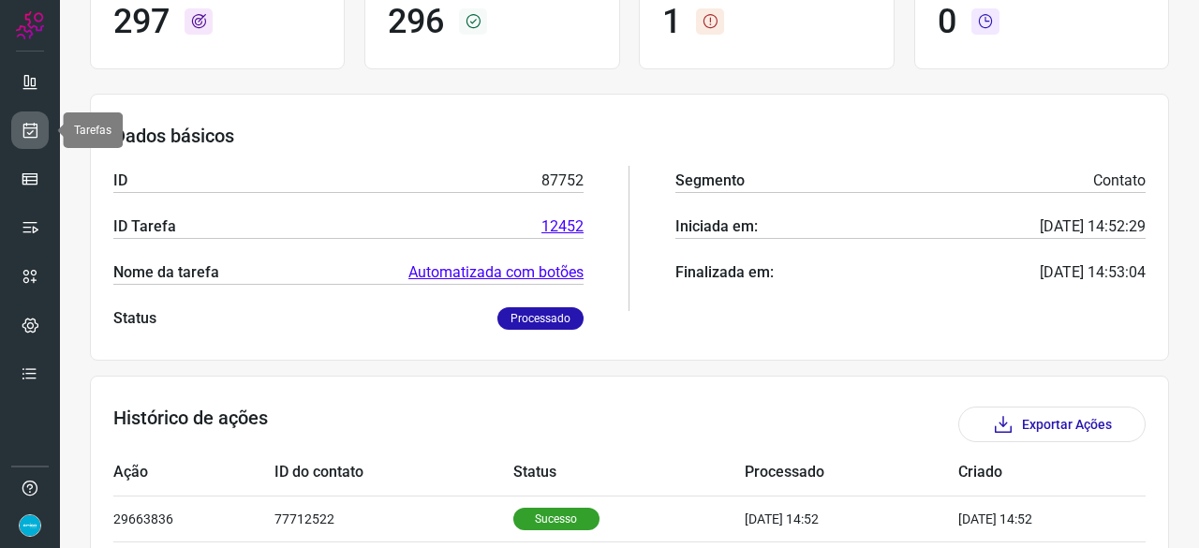
click at [24, 126] on icon at bounding box center [31, 130] width 20 height 19
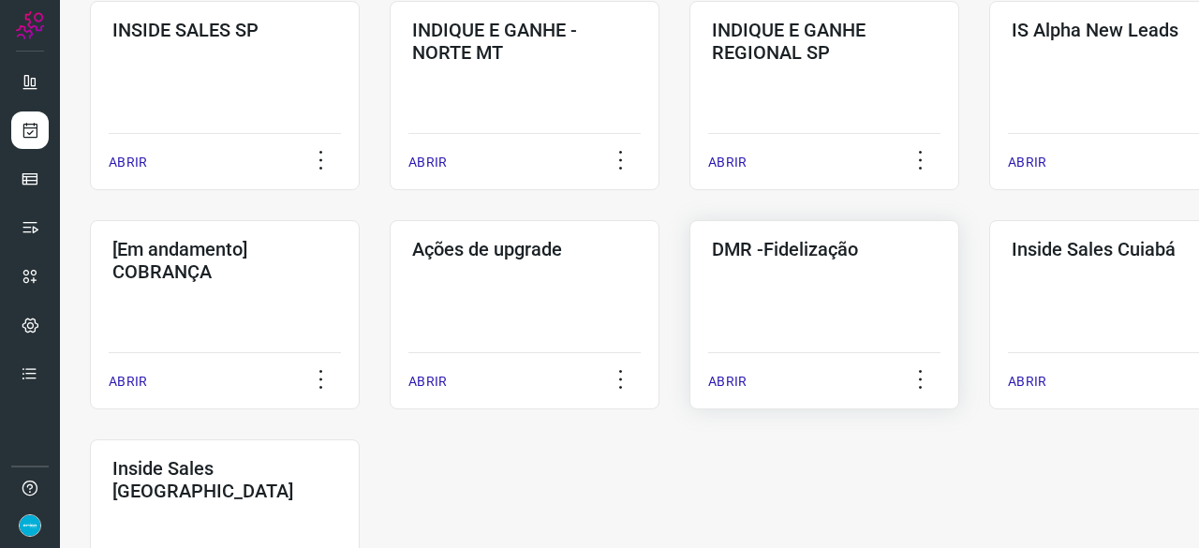
click at [720, 374] on p "ABRIR" at bounding box center [727, 382] width 38 height 20
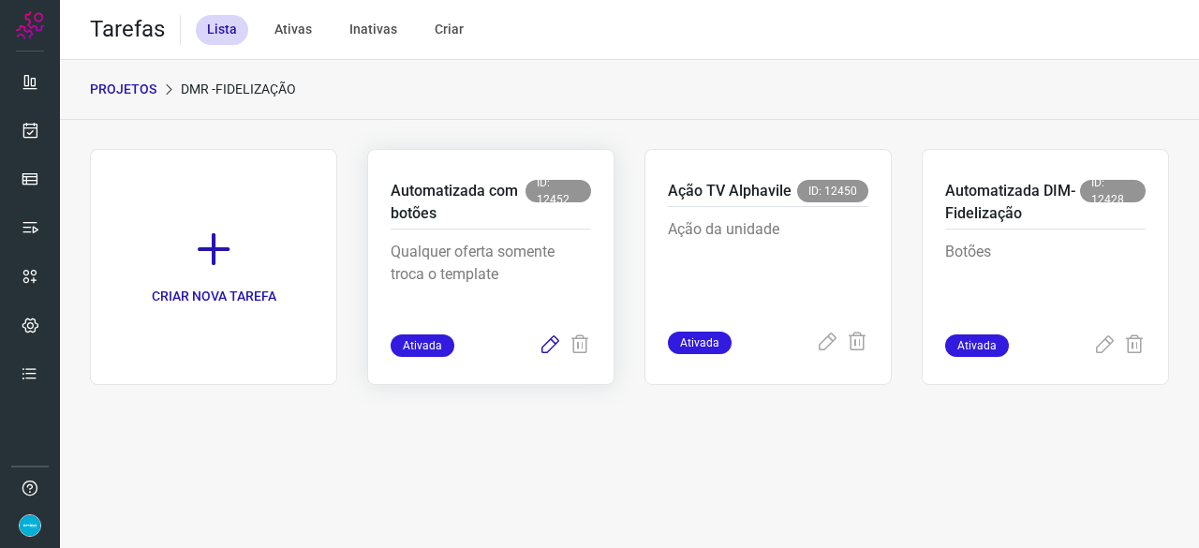
click at [548, 344] on icon at bounding box center [550, 346] width 22 height 22
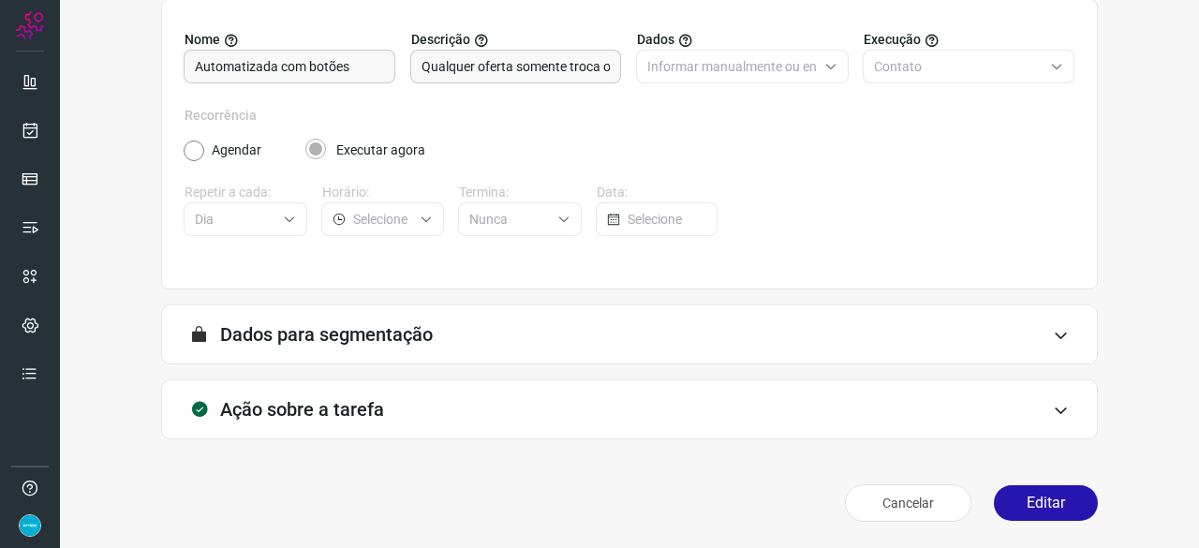
scroll to position [183, 0]
click at [1048, 502] on button "Editar" at bounding box center [1046, 504] width 104 height 36
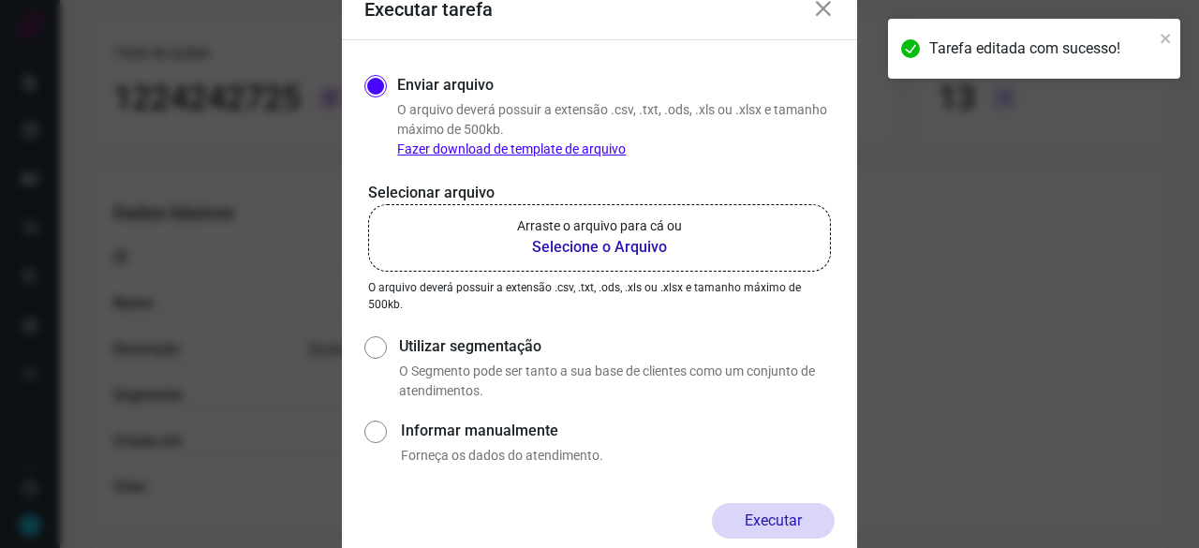
click at [553, 244] on b "Selecione o Arquivo" at bounding box center [599, 247] width 165 height 22
click at [0, 0] on input "Arraste o arquivo para cá ou Selecione o Arquivo" at bounding box center [0, 0] width 0 height 0
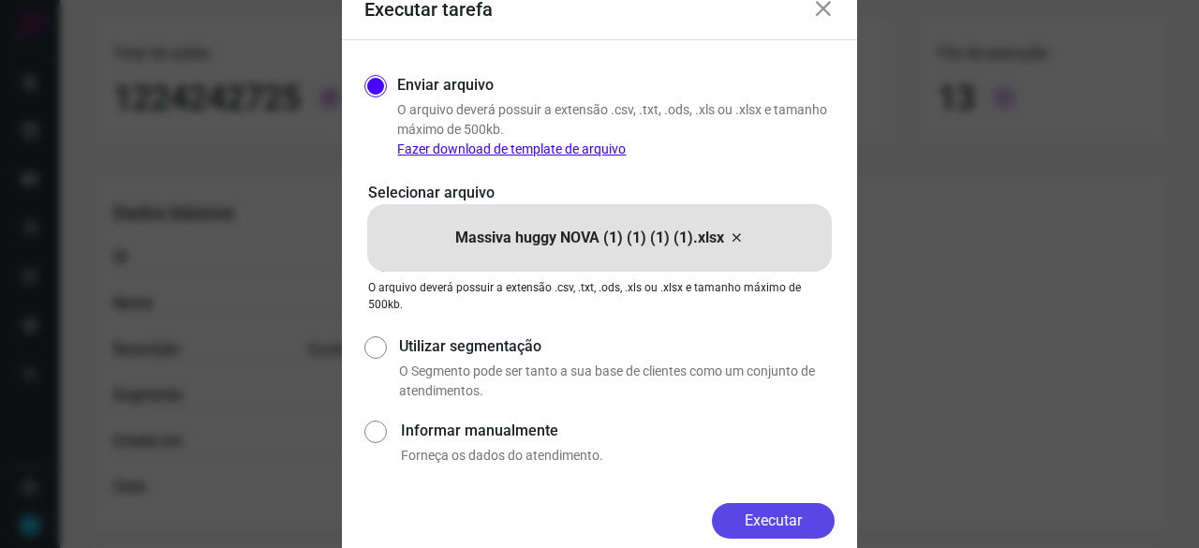
click at [815, 515] on button "Executar" at bounding box center [773, 521] width 123 height 36
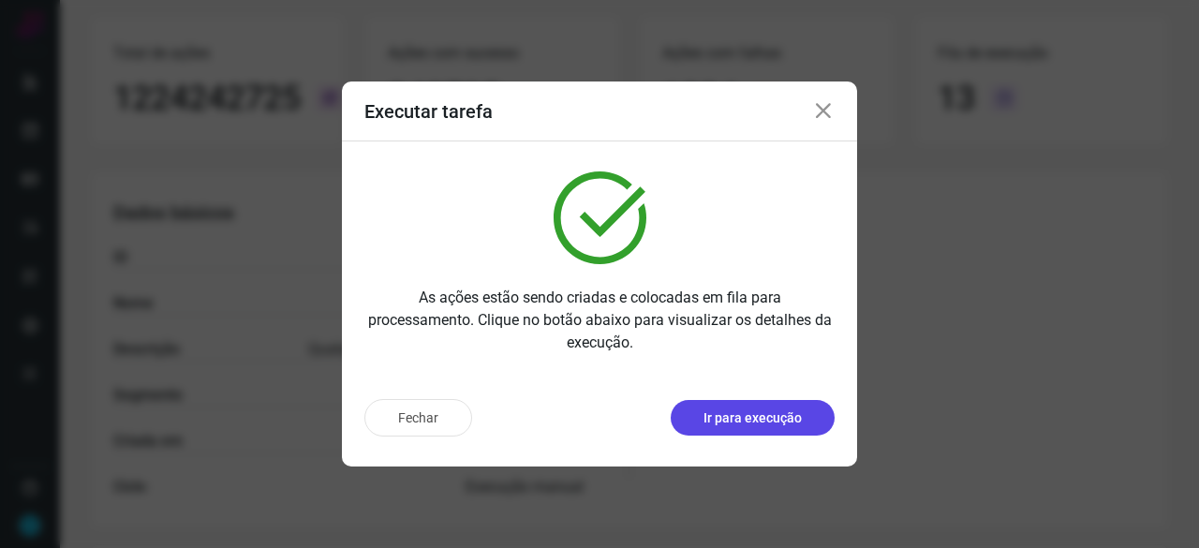
click at [718, 413] on p "Ir para execução" at bounding box center [753, 419] width 98 height 20
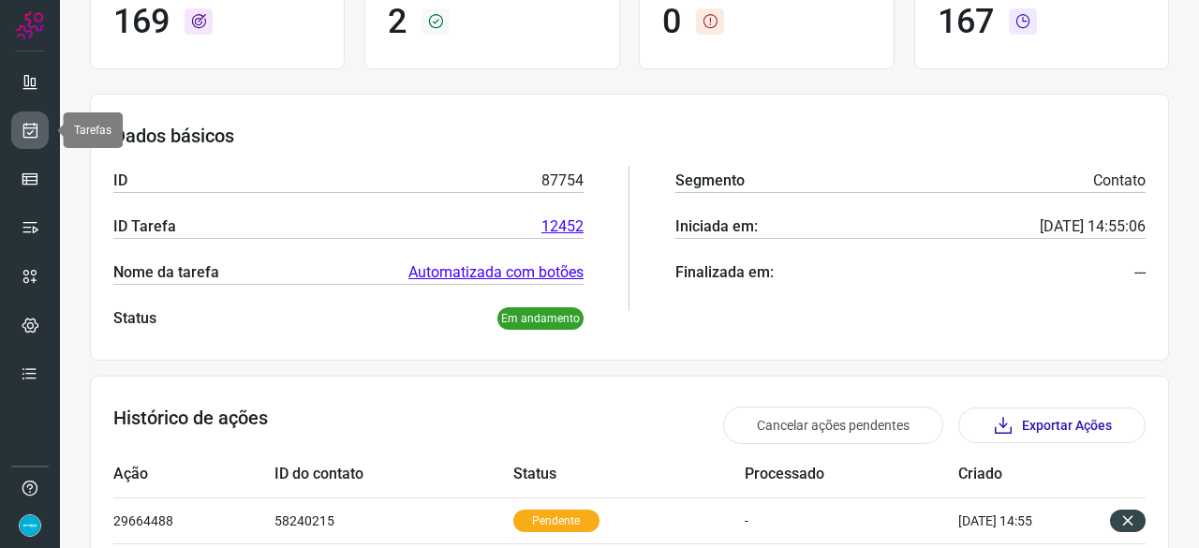
click at [36, 124] on icon at bounding box center [31, 130] width 20 height 19
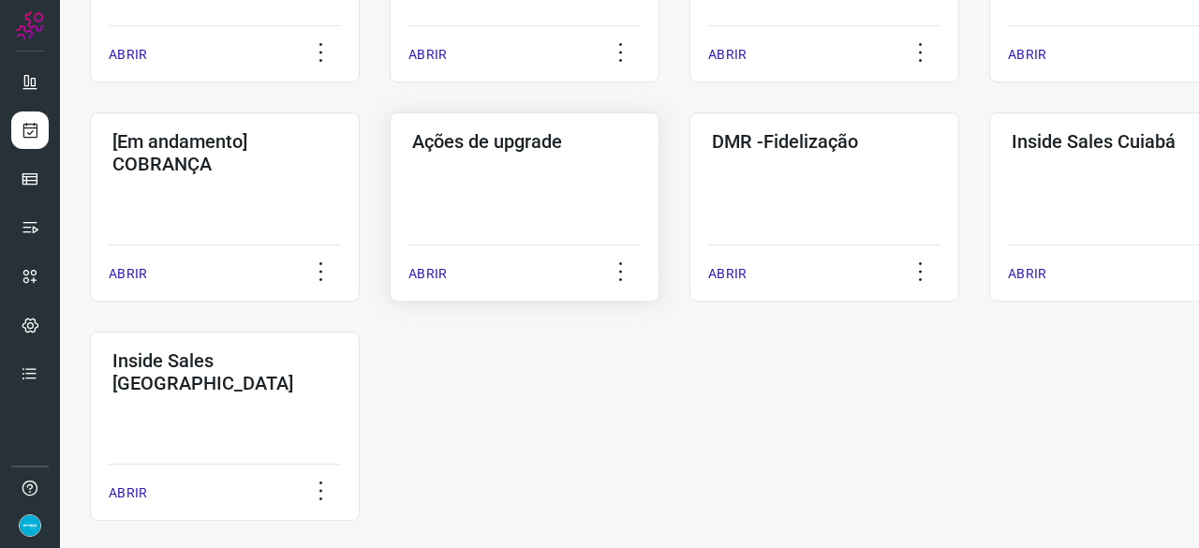
scroll to position [885, 0]
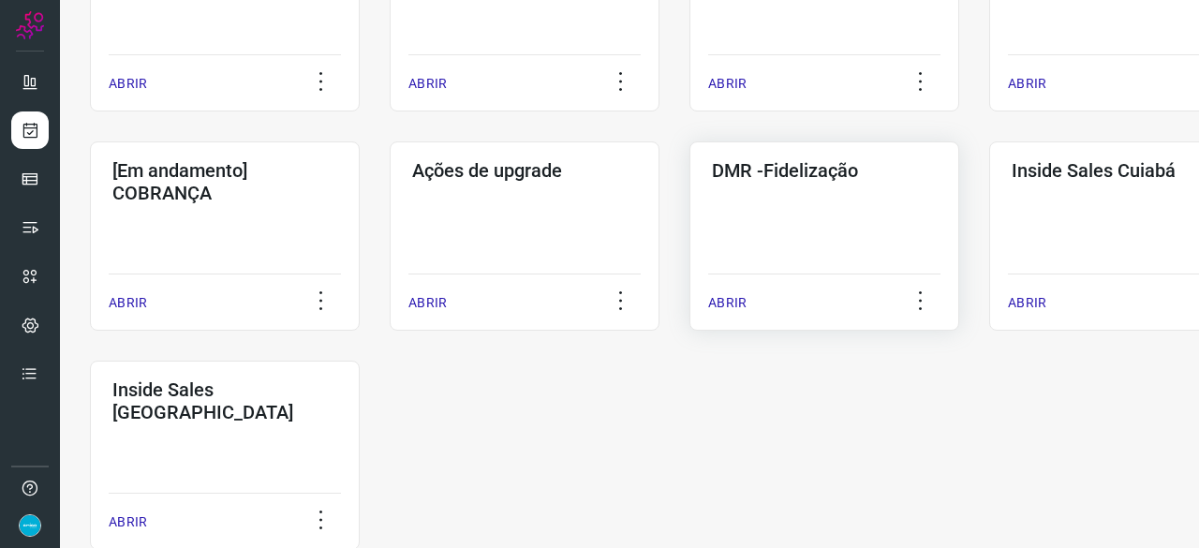
click at [728, 305] on p "ABRIR" at bounding box center [727, 303] width 38 height 20
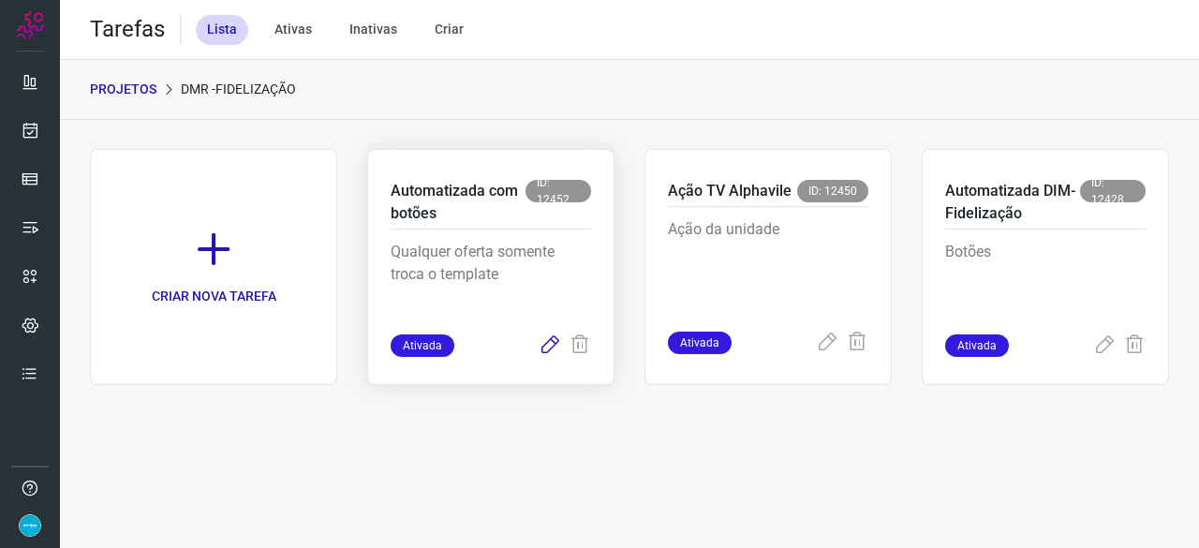
click at [551, 338] on icon at bounding box center [550, 346] width 22 height 22
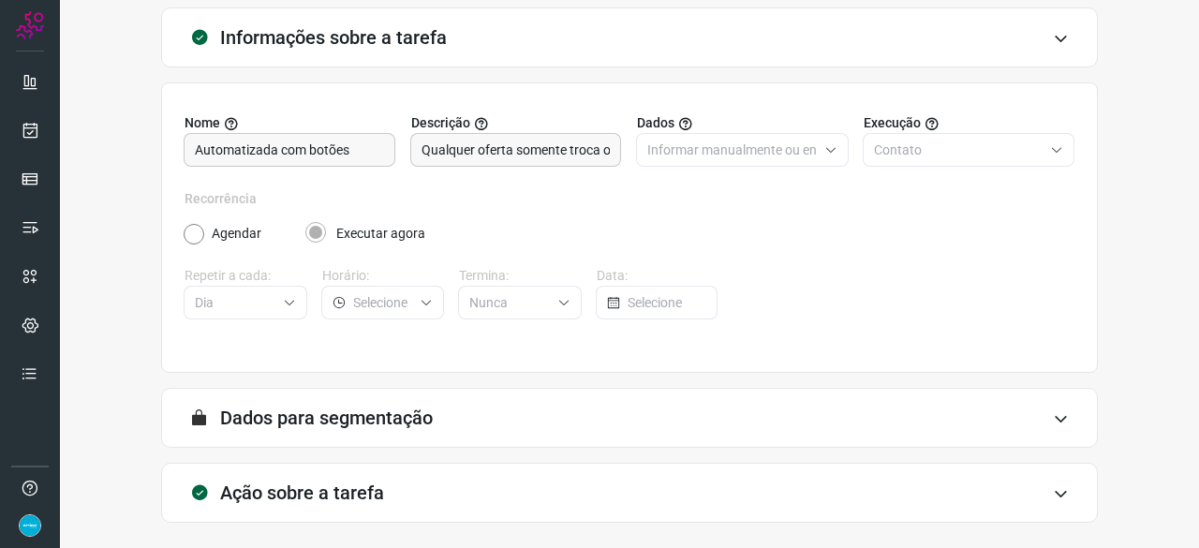
scroll to position [183, 0]
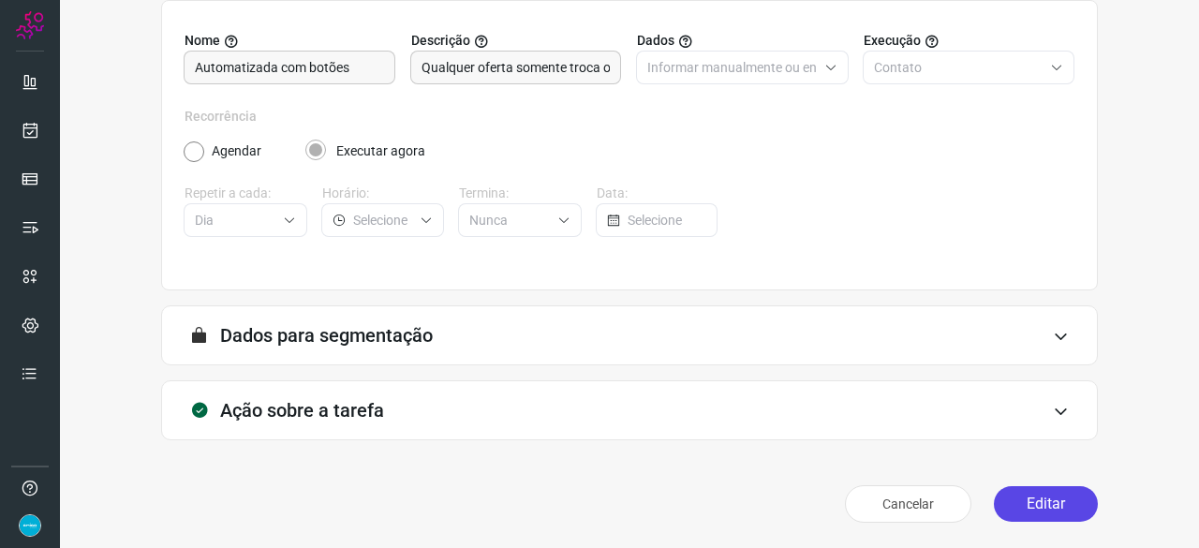
click at [1036, 506] on button "Editar" at bounding box center [1046, 504] width 104 height 36
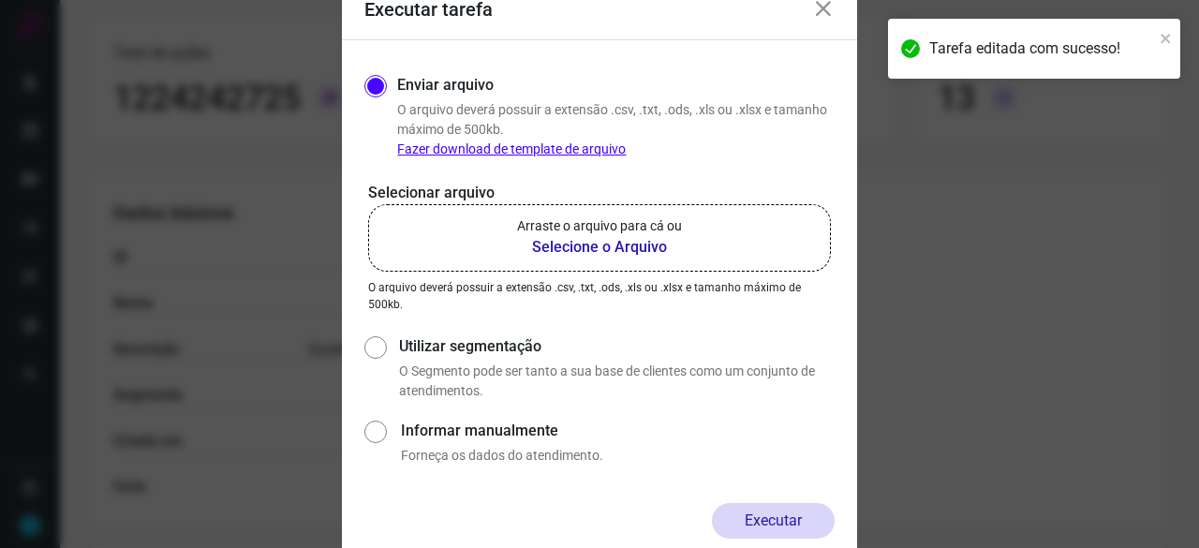
click at [573, 246] on b "Selecione o Arquivo" at bounding box center [599, 247] width 165 height 22
click at [0, 0] on input "Arraste o arquivo para cá ou Selecione o Arquivo" at bounding box center [0, 0] width 0 height 0
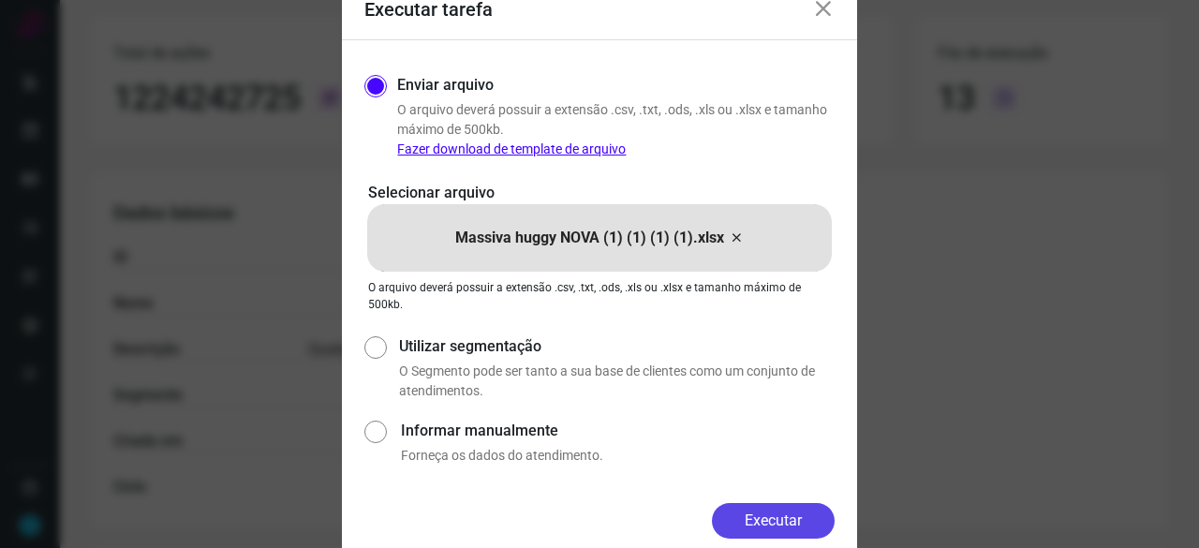
click at [781, 514] on button "Executar" at bounding box center [773, 521] width 123 height 36
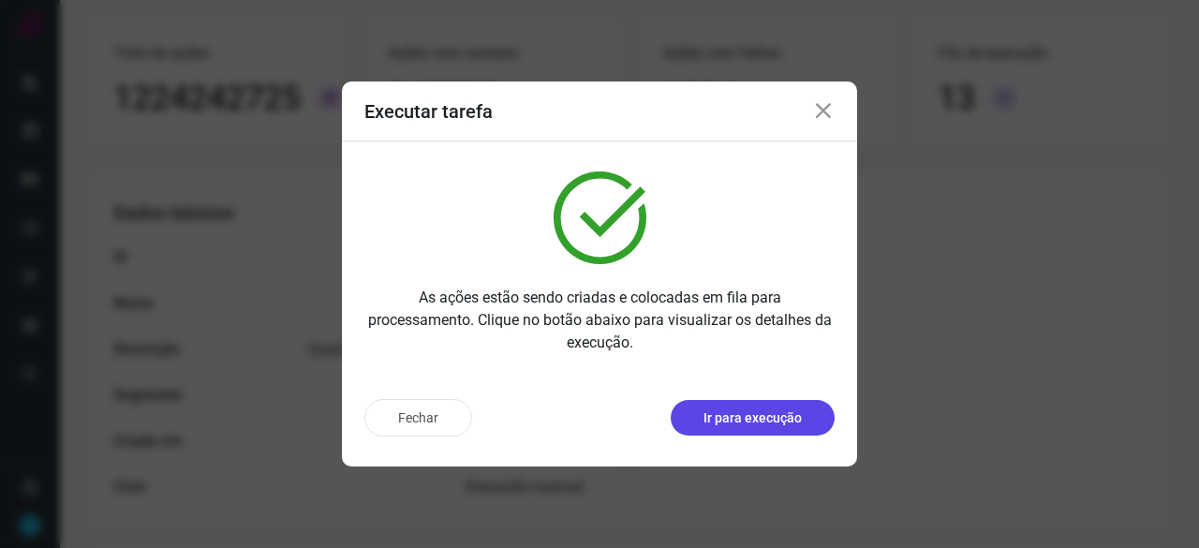
click at [735, 411] on p "Ir para execução" at bounding box center [753, 419] width 98 height 20
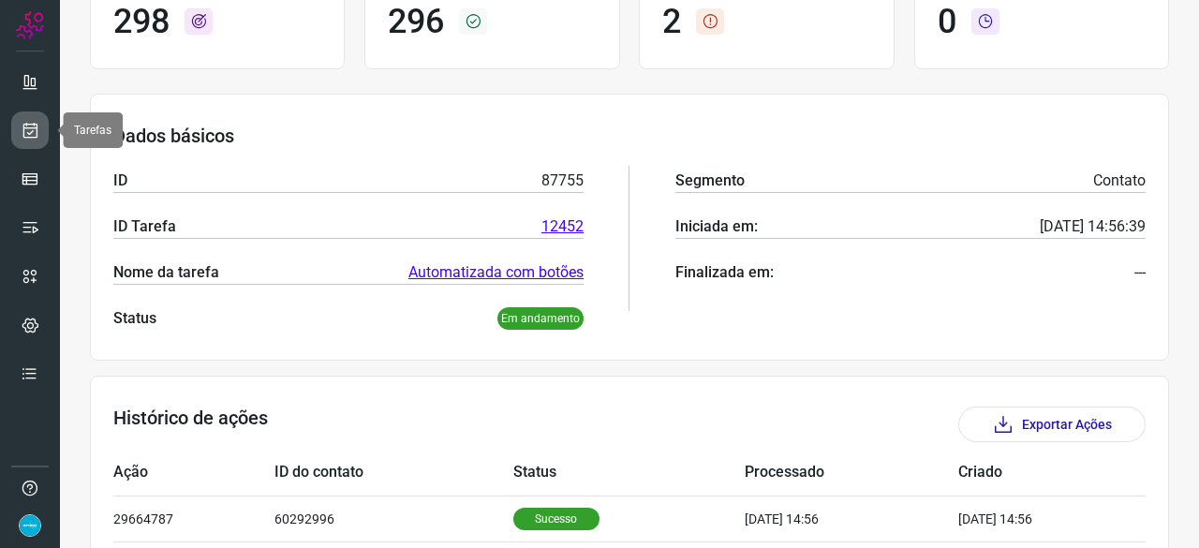
click at [33, 126] on icon at bounding box center [31, 130] width 20 height 19
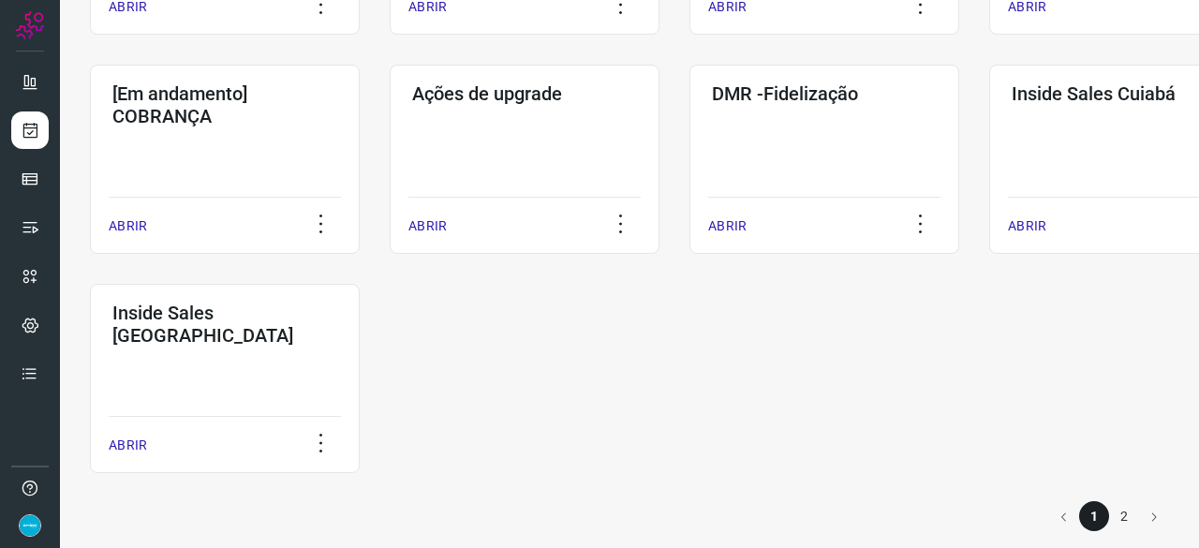
scroll to position [978, 0]
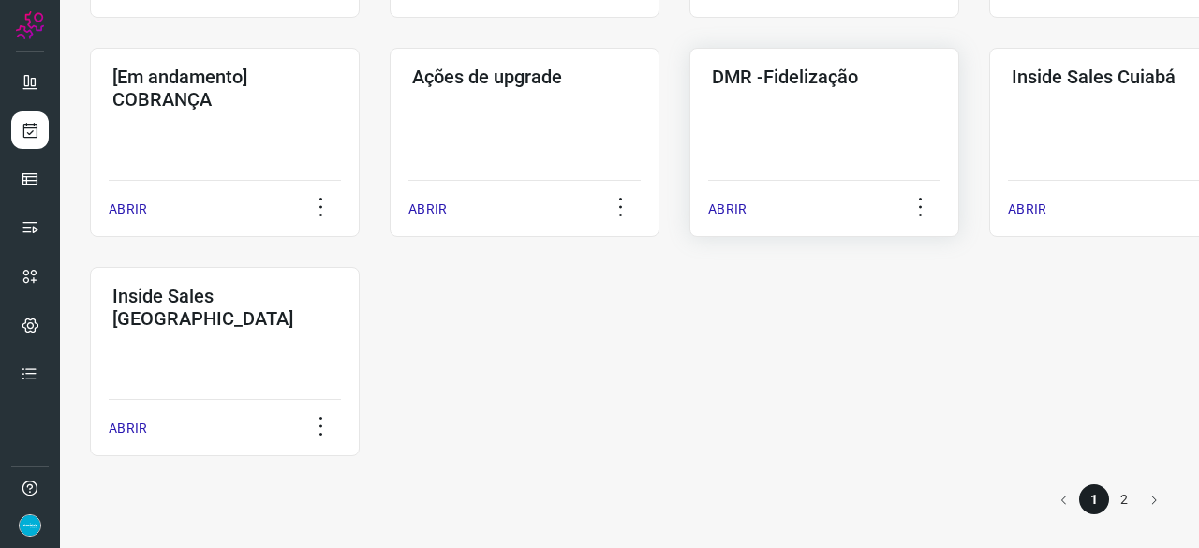
click at [722, 210] on p "ABRIR" at bounding box center [727, 210] width 38 height 20
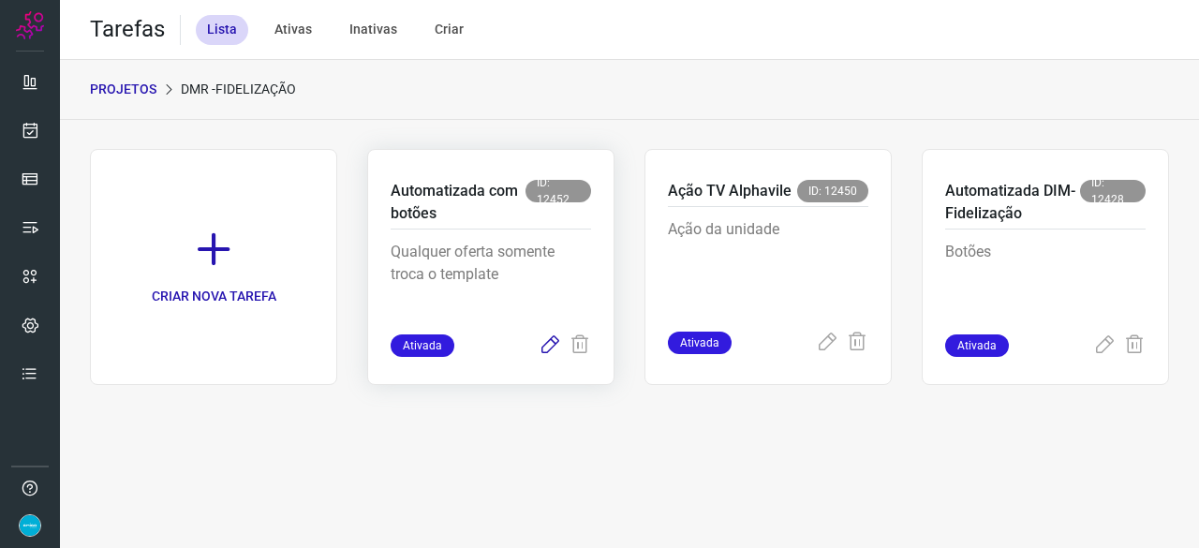
click at [553, 344] on icon at bounding box center [550, 346] width 22 height 22
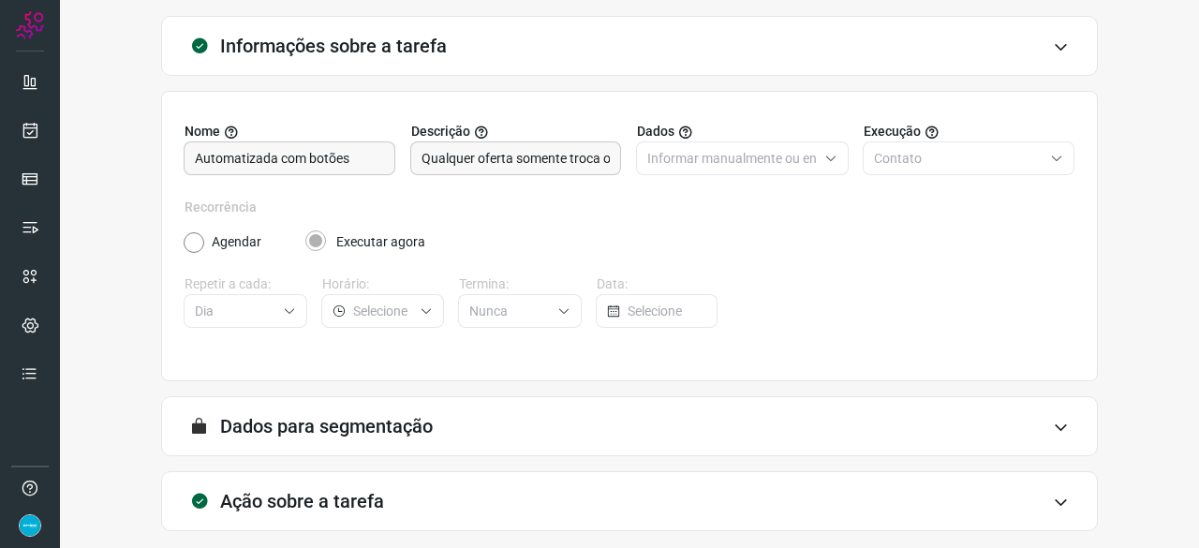
scroll to position [183, 0]
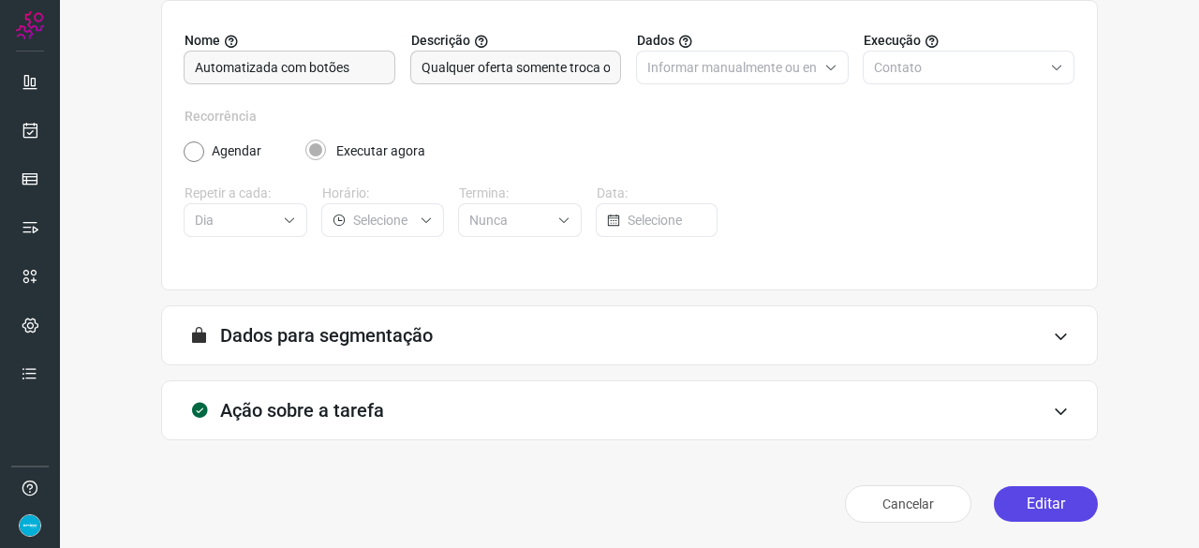
click at [1033, 513] on button "Editar" at bounding box center [1046, 504] width 104 height 36
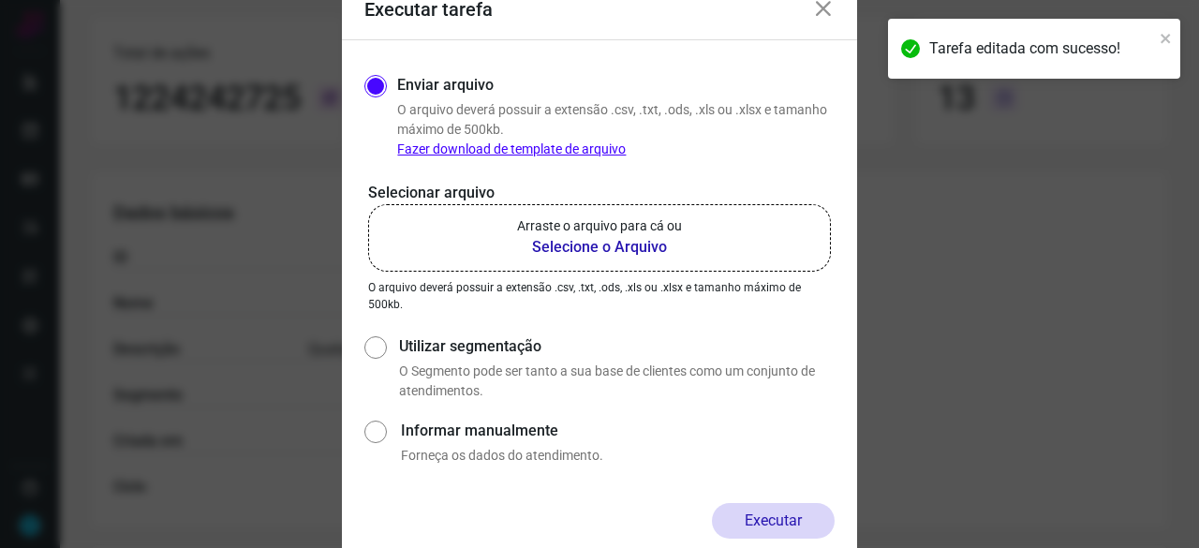
click at [577, 246] on b "Selecione o Arquivo" at bounding box center [599, 247] width 165 height 22
click at [0, 0] on input "Arraste o arquivo para cá ou Selecione o Arquivo" at bounding box center [0, 0] width 0 height 0
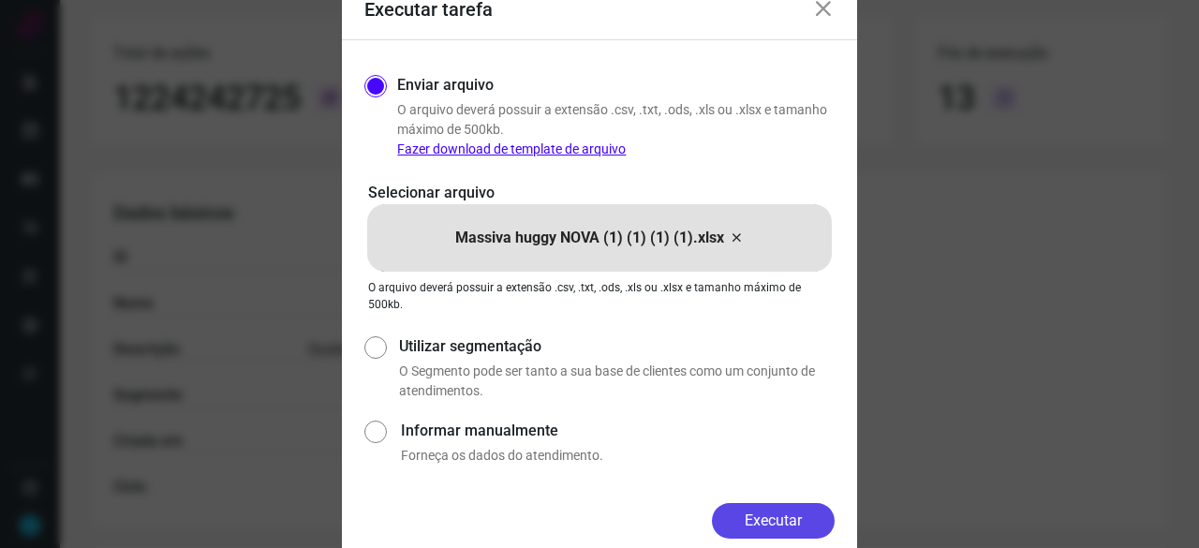
click at [825, 520] on button "Executar" at bounding box center [773, 521] width 123 height 36
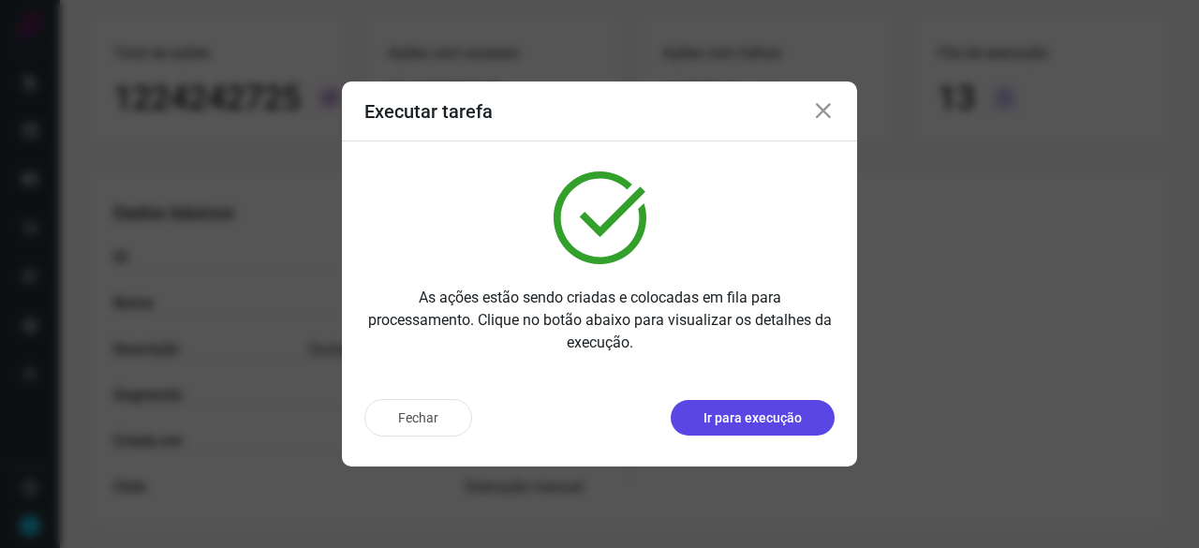
click at [727, 415] on p "Ir para execução" at bounding box center [753, 419] width 98 height 20
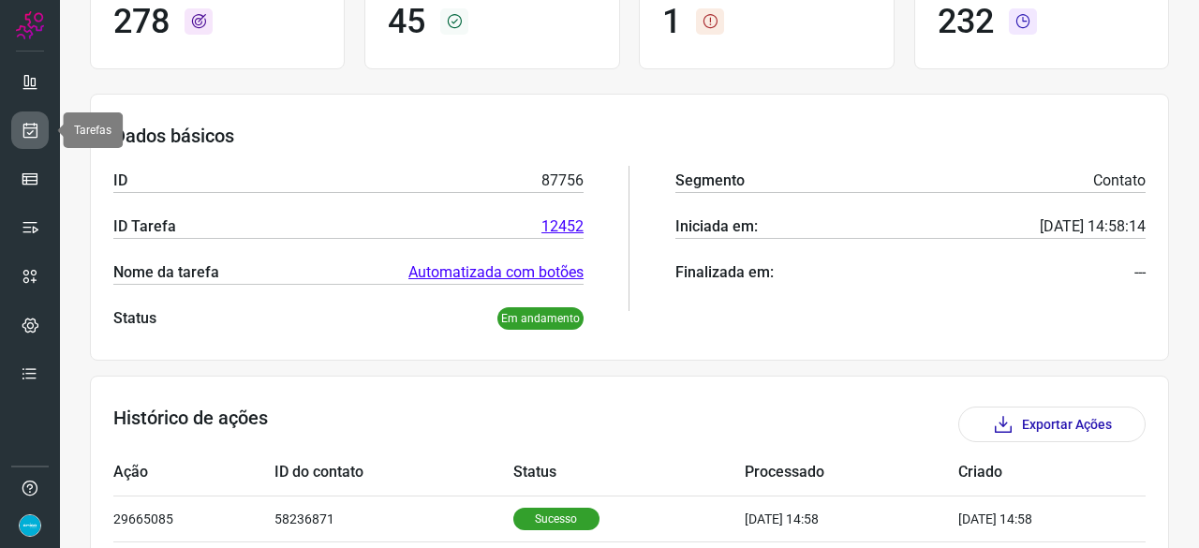
click at [42, 124] on link at bounding box center [29, 130] width 37 height 37
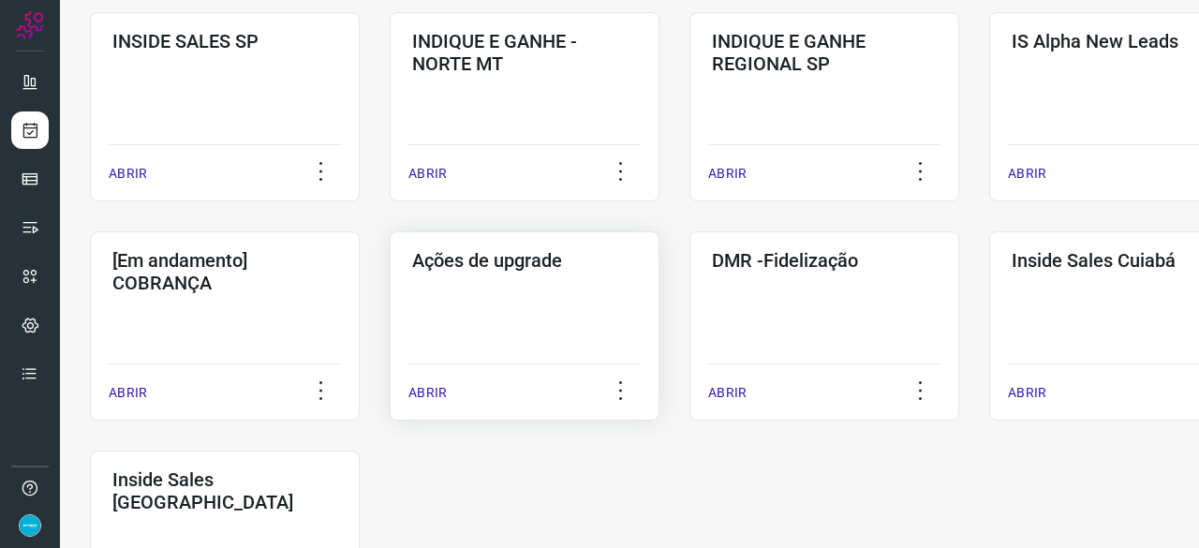
scroll to position [806, 0]
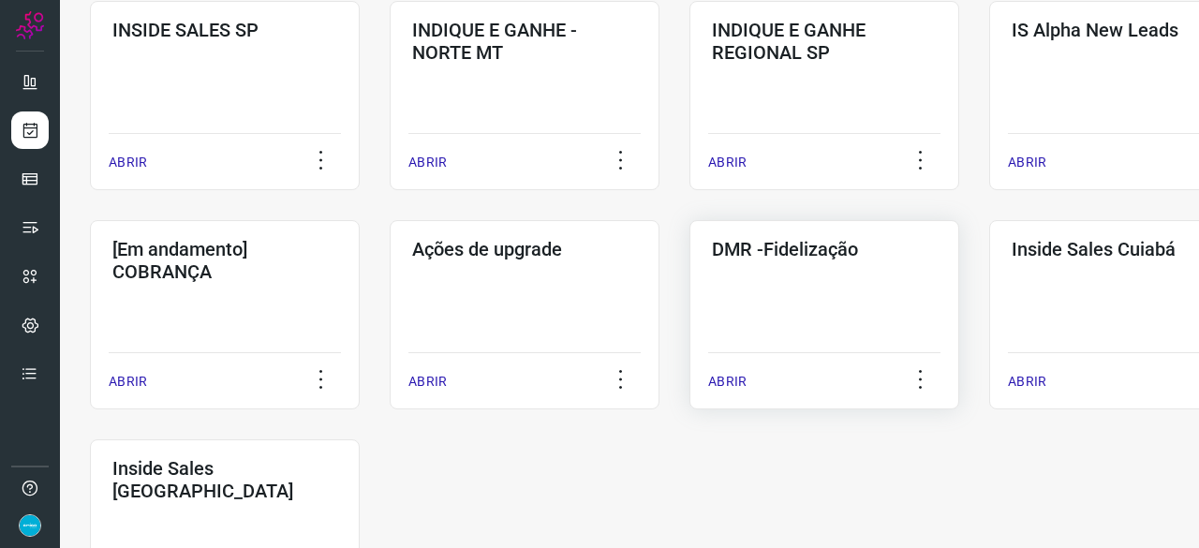
click at [740, 376] on p "ABRIR" at bounding box center [727, 382] width 38 height 20
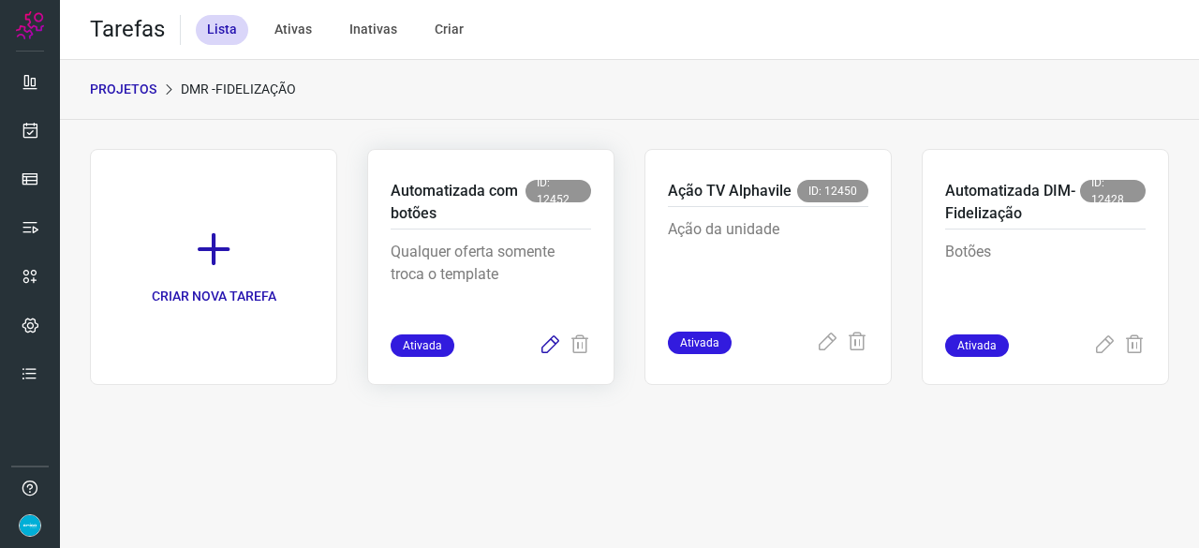
click at [553, 337] on icon at bounding box center [550, 346] width 22 height 22
